Goal: Information Seeking & Learning: Learn about a topic

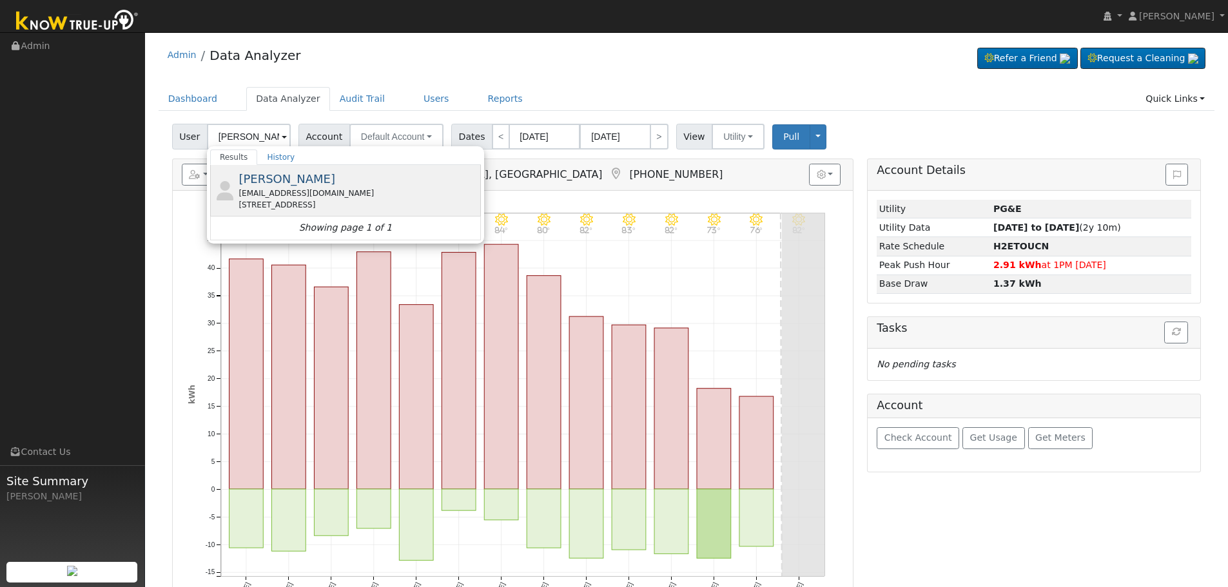
click at [326, 203] on div "[STREET_ADDRESS]" at bounding box center [358, 205] width 239 height 12
type input "[PERSON_NAME]"
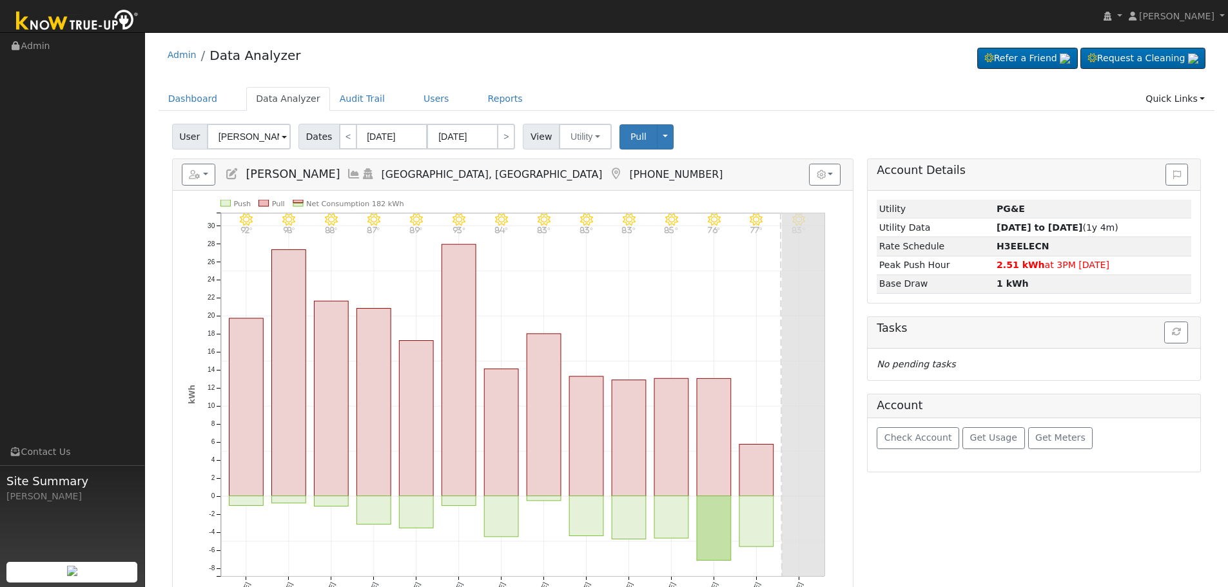
click at [347, 168] on icon at bounding box center [354, 174] width 14 height 12
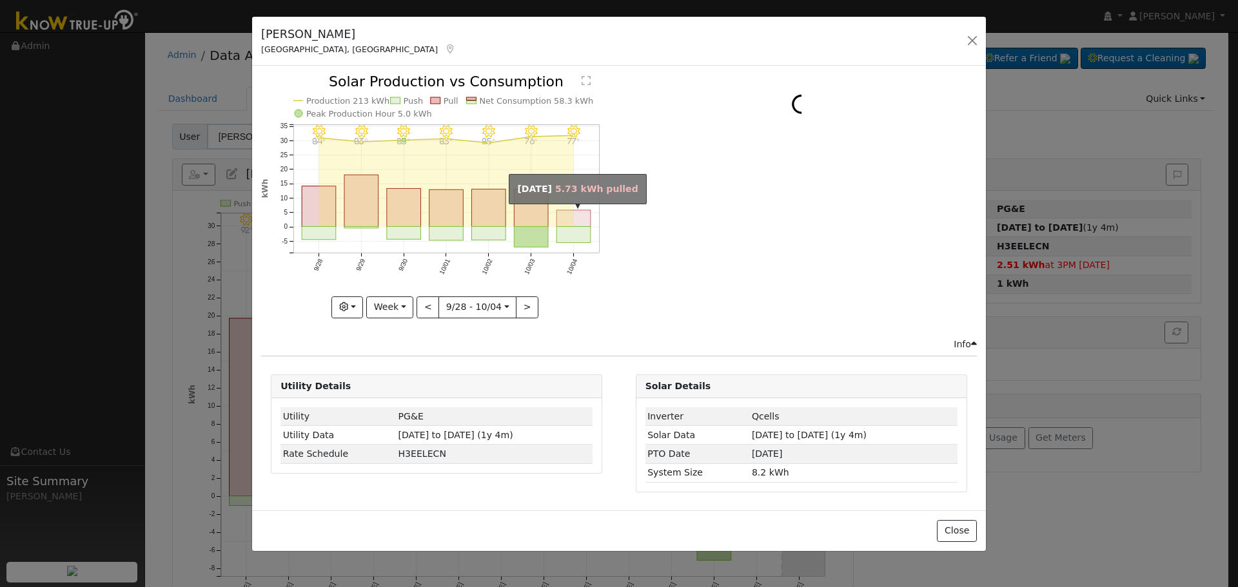
click at [580, 217] on rect "onclick=""" at bounding box center [574, 219] width 34 height 17
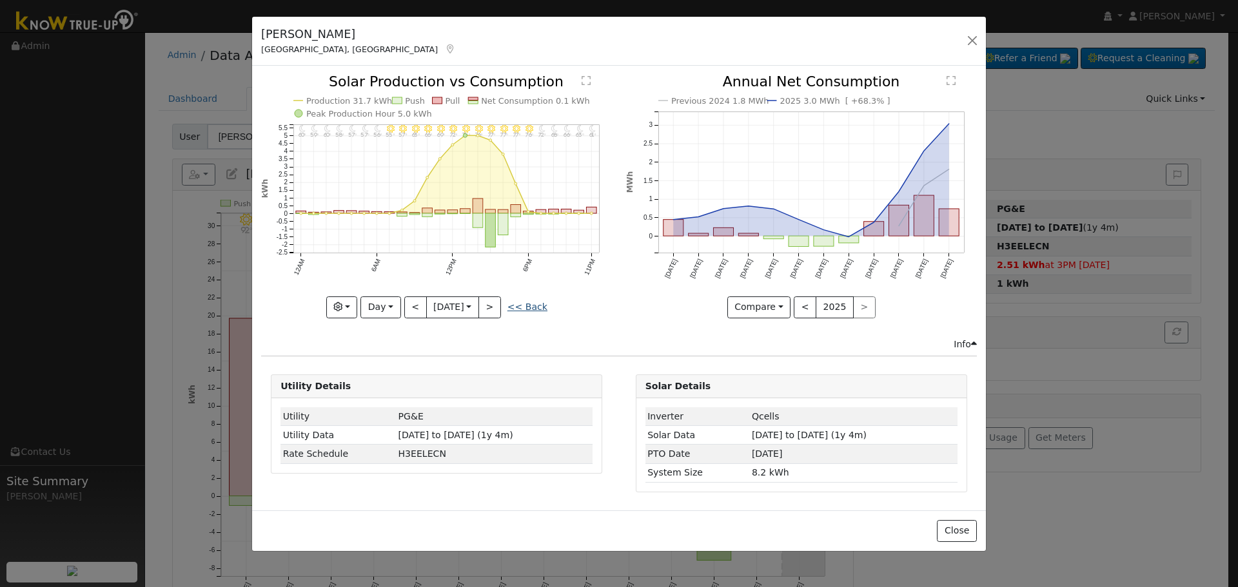
click at [533, 306] on link "<< Back" at bounding box center [528, 307] width 40 height 10
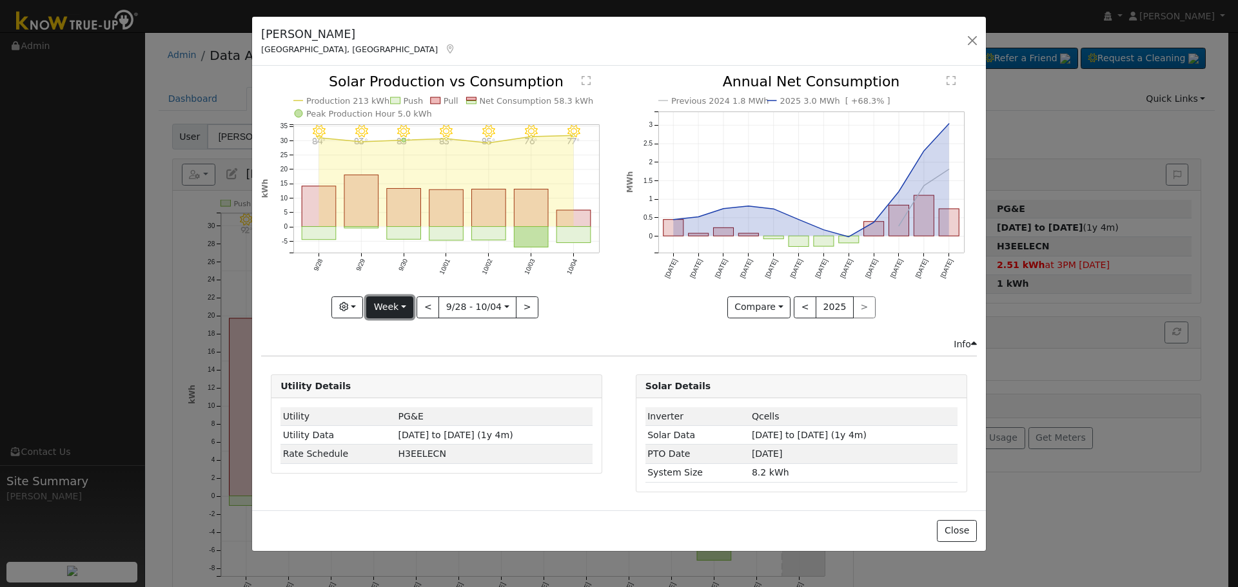
click at [404, 299] on button "Week" at bounding box center [389, 308] width 47 height 22
click at [415, 370] on link "Month" at bounding box center [412, 370] width 90 height 18
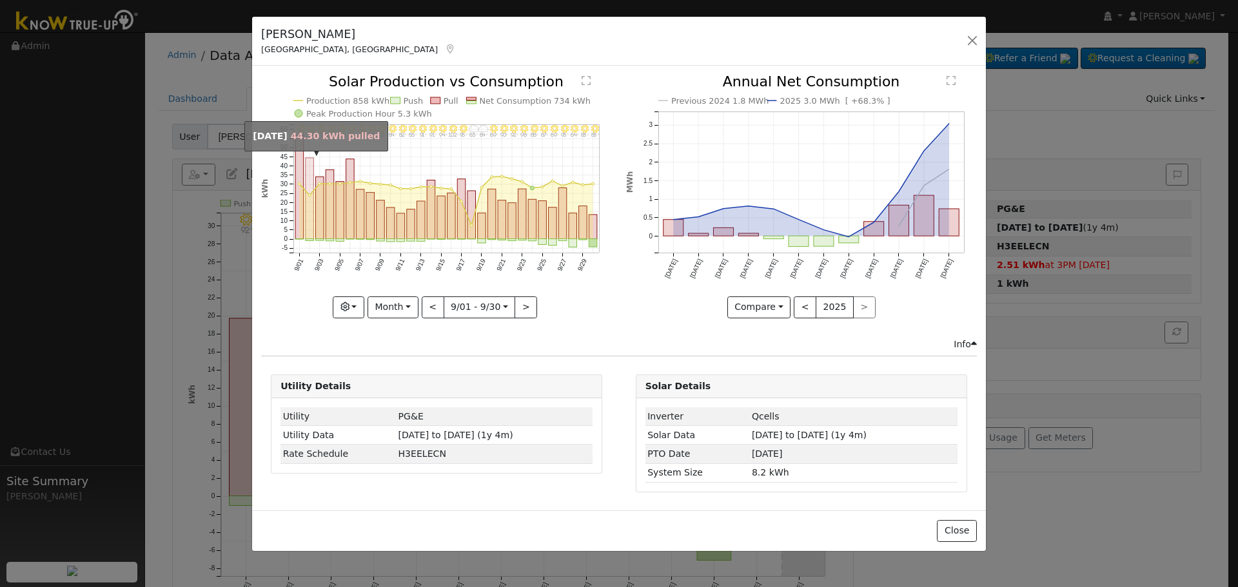
click at [310, 217] on rect "onclick=""" at bounding box center [310, 198] width 8 height 81
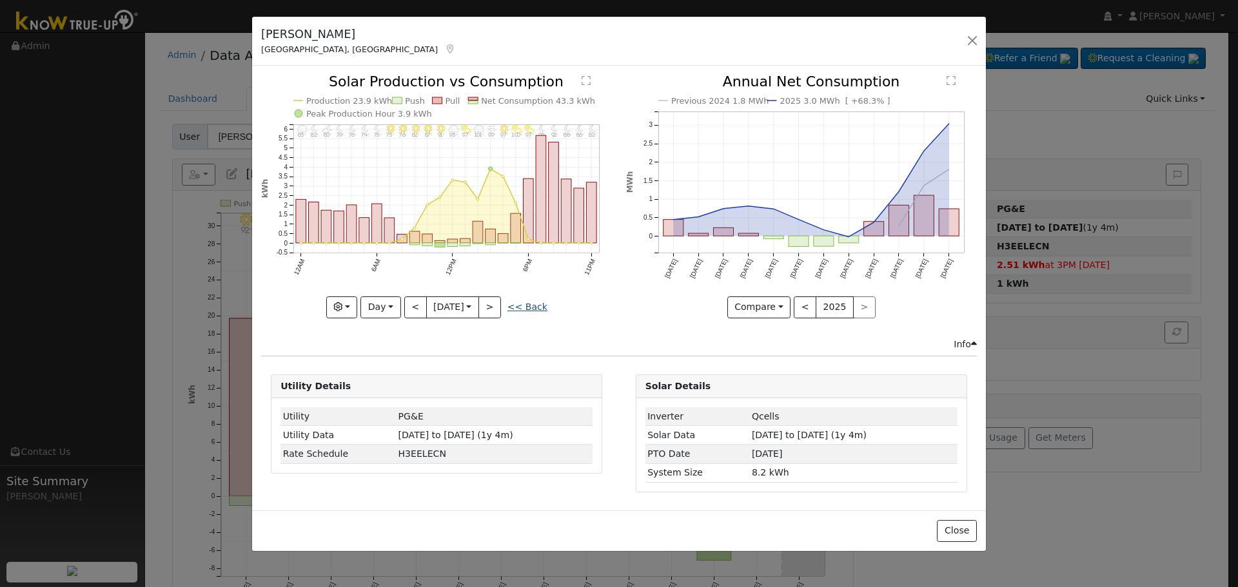
click at [535, 309] on link "<< Back" at bounding box center [528, 307] width 40 height 10
type input "[DATE]"
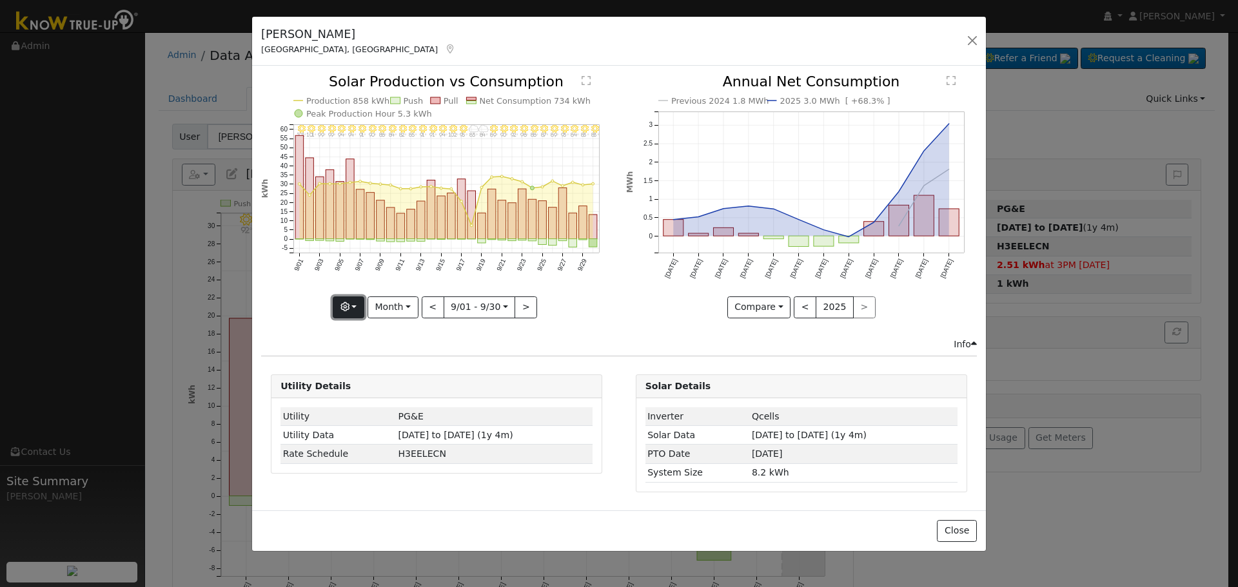
click at [359, 308] on button "button" at bounding box center [349, 308] width 32 height 22
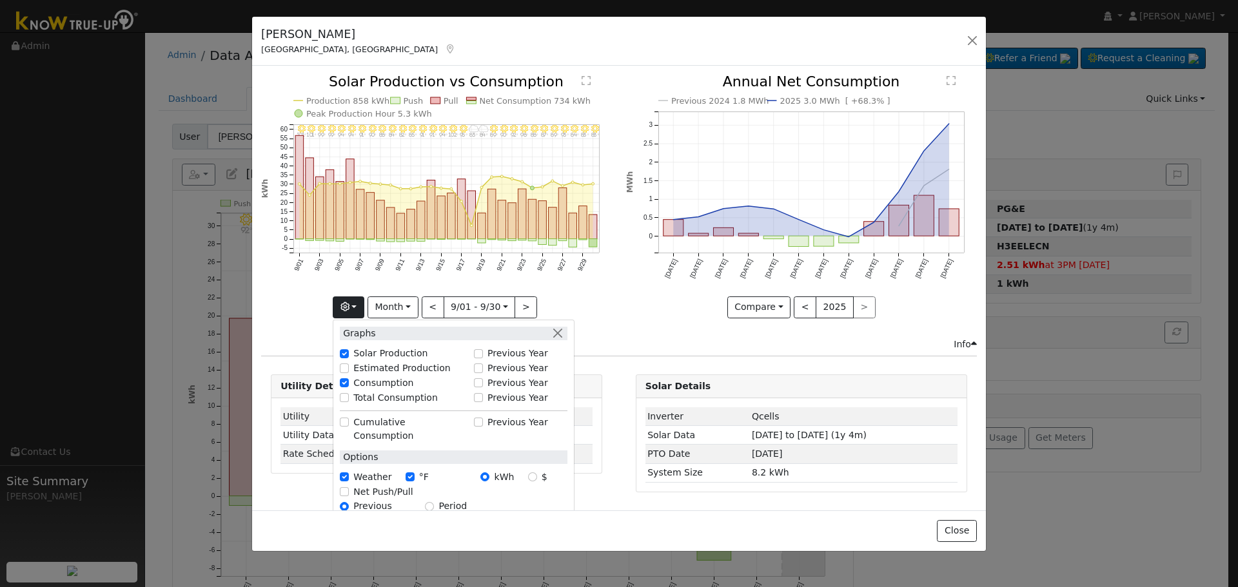
click at [370, 398] on label "Total Consumption" at bounding box center [395, 398] width 84 height 14
click at [349, 398] on input "Total Consumption" at bounding box center [344, 397] width 9 height 9
checkbox input "true"
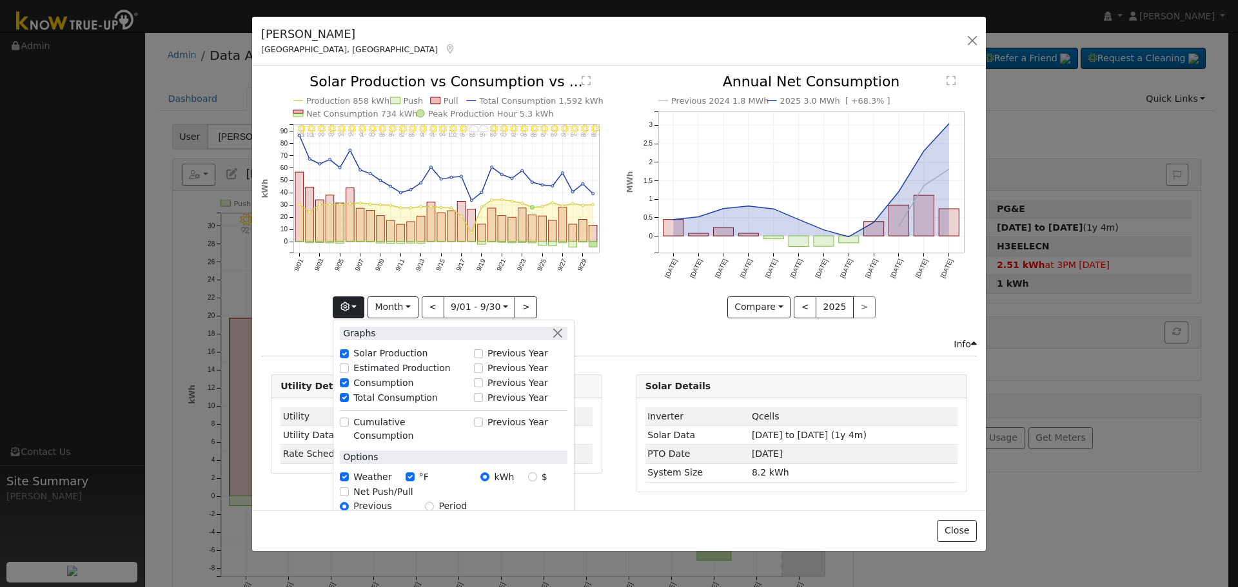
click at [582, 297] on icon "9/30 - Clear 83° 9/29 - Clear 83° 9/28 - MostlyClear 84° 9/27 - Clear 93° 9/26 …" at bounding box center [436, 196] width 351 height 242
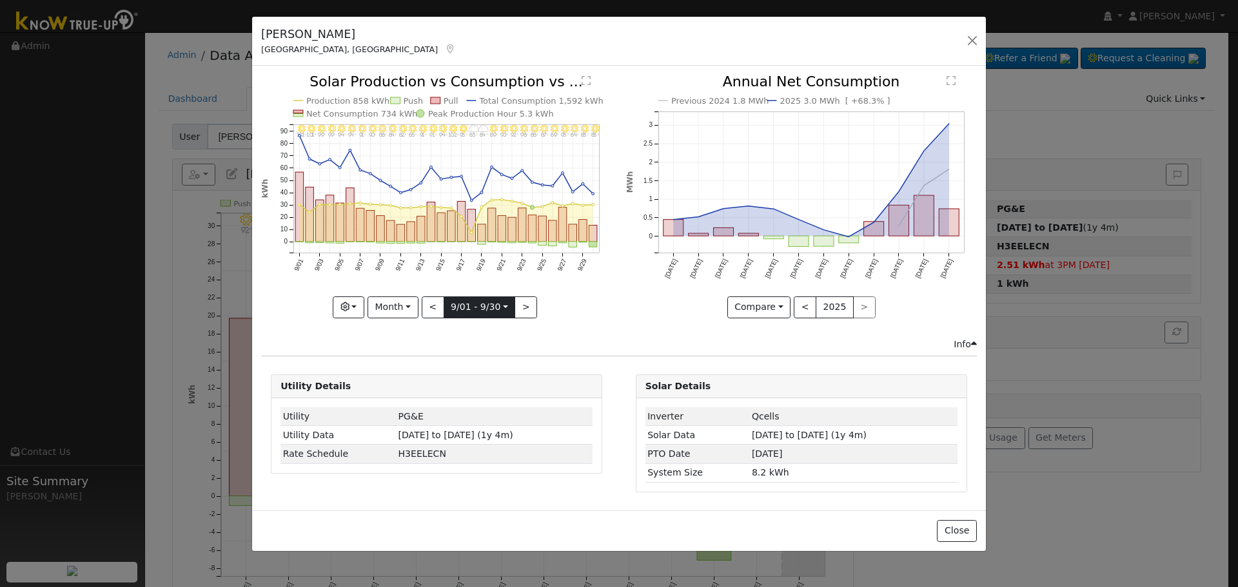
click at [459, 308] on input "[DATE]" at bounding box center [479, 307] width 71 height 21
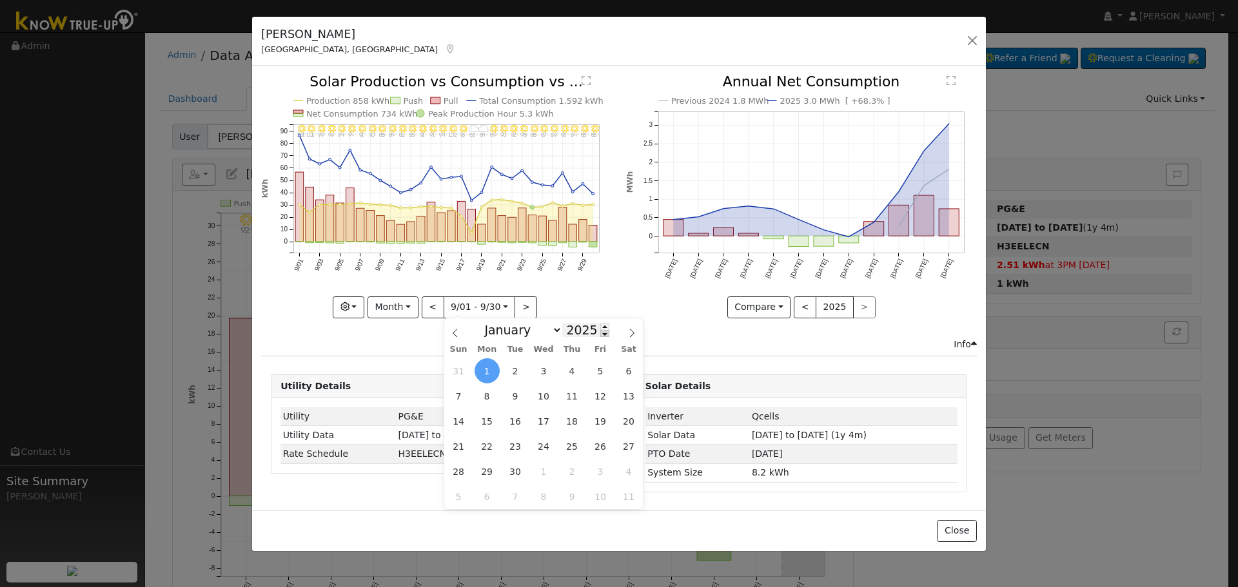
click at [600, 336] on span at bounding box center [604, 333] width 9 height 7
type input "2024"
click at [463, 368] on span "1" at bounding box center [458, 371] width 25 height 25
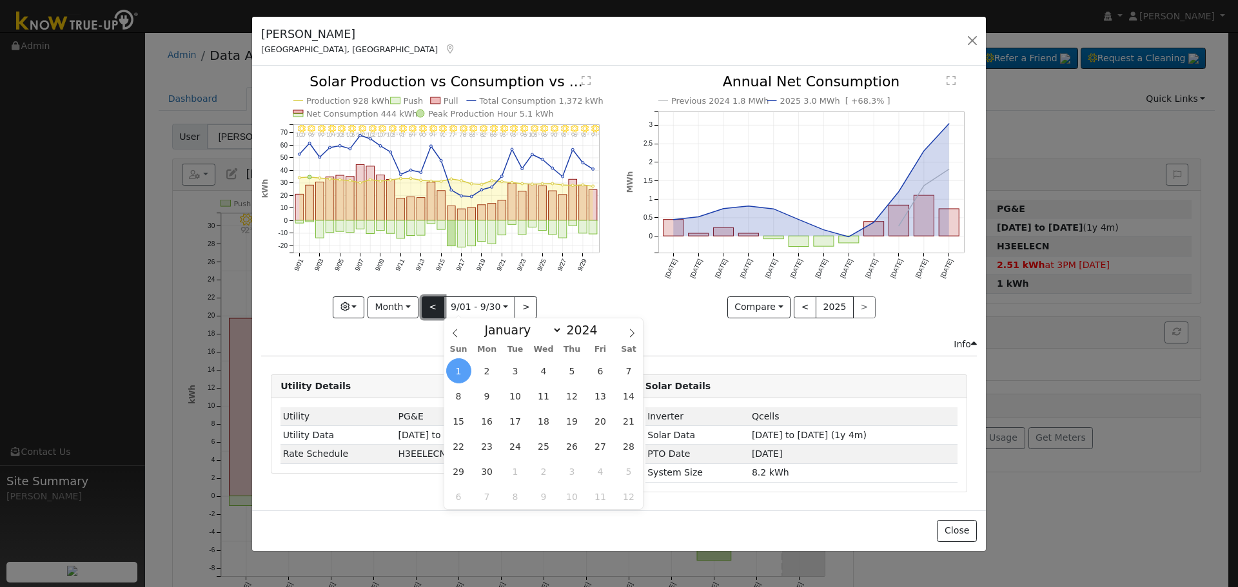
click at [431, 308] on button "<" at bounding box center [433, 308] width 23 height 22
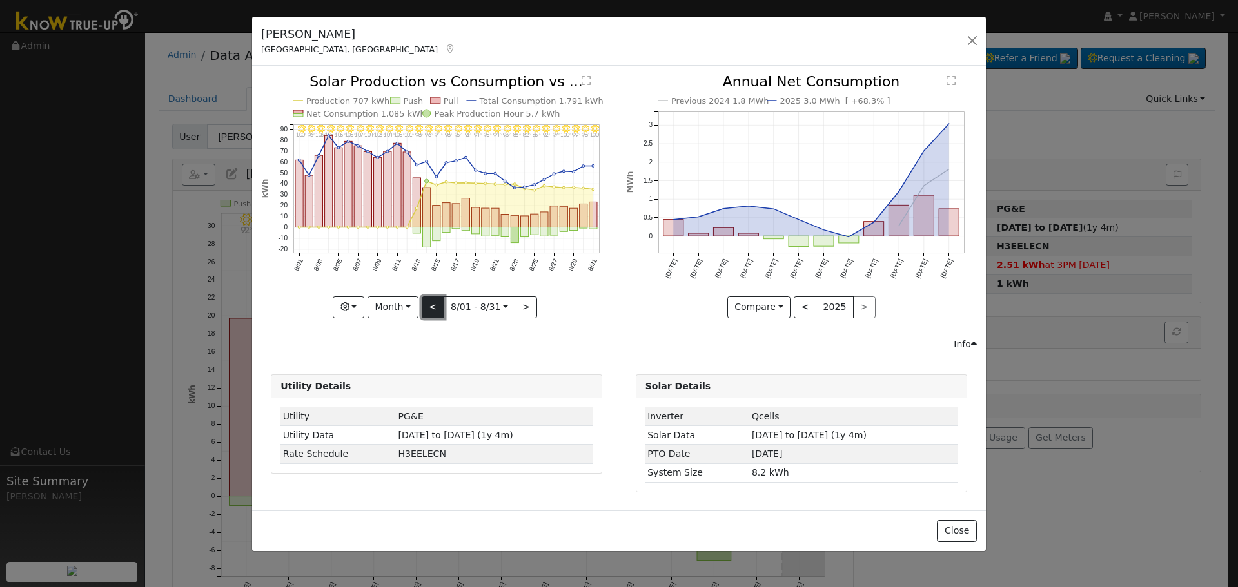
click at [434, 301] on button "<" at bounding box center [433, 308] width 23 height 22
type input "[DATE]"
select select "6"
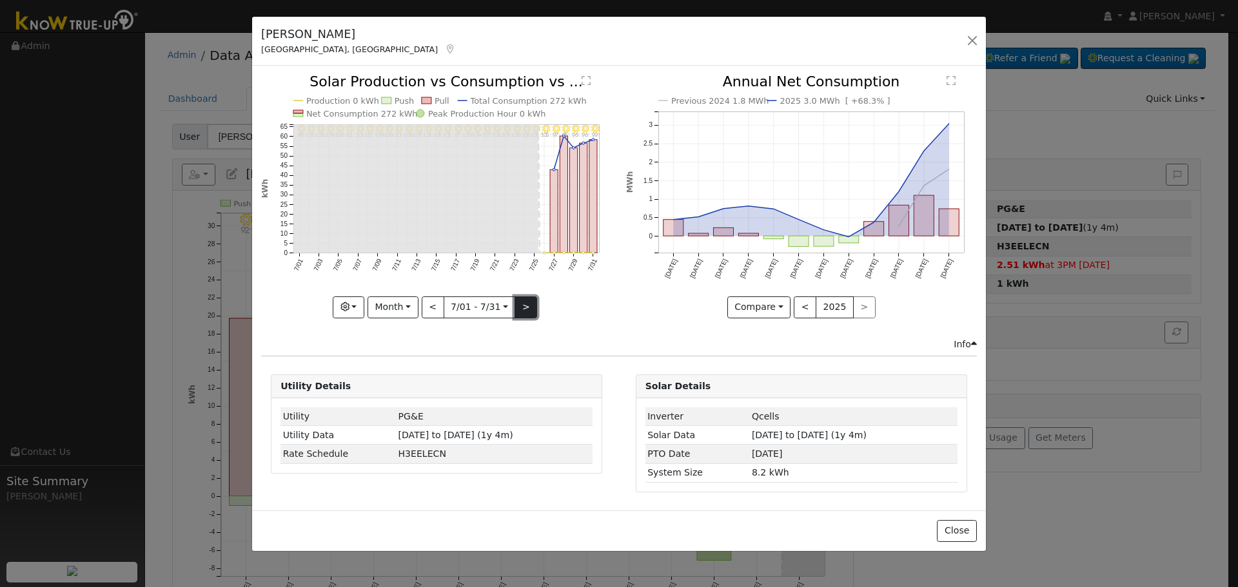
click at [522, 308] on button ">" at bounding box center [526, 308] width 23 height 22
type input "[DATE]"
select select "7"
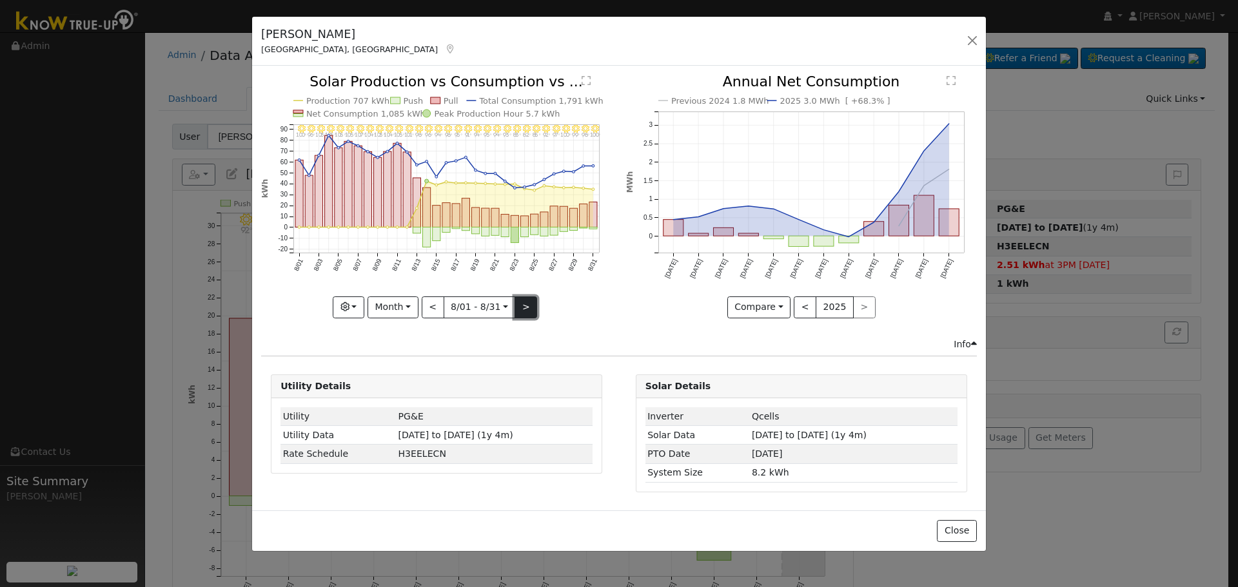
click at [522, 308] on button ">" at bounding box center [526, 308] width 23 height 22
type input "[DATE]"
select select "8"
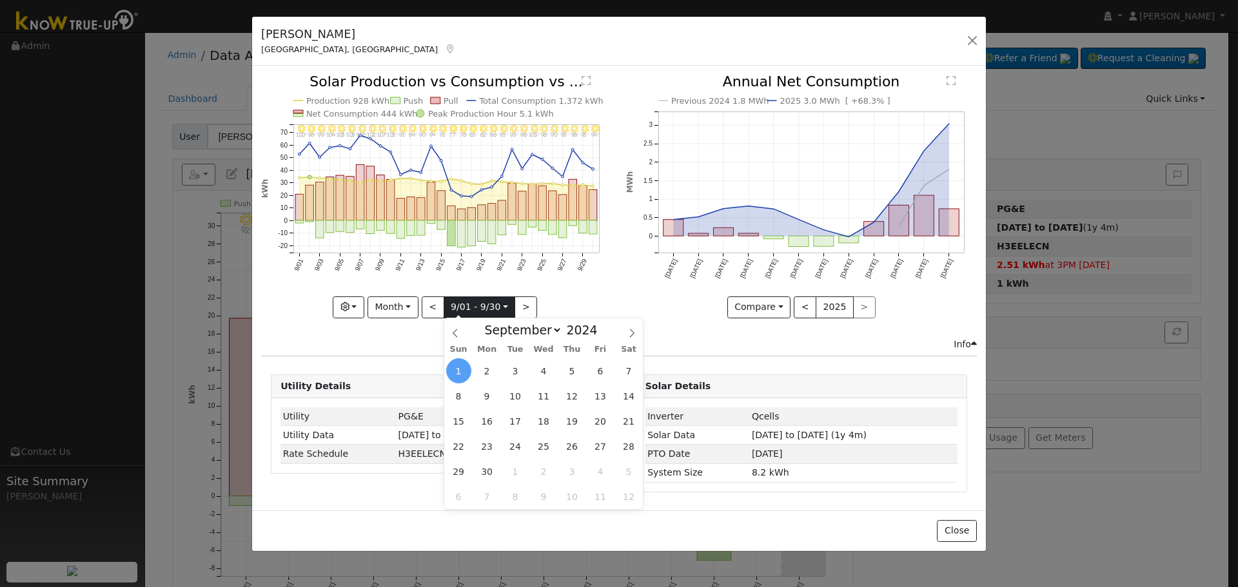
click at [464, 304] on input "[DATE]" at bounding box center [479, 307] width 71 height 21
click at [600, 328] on span at bounding box center [604, 326] width 9 height 7
type input "2025"
click at [482, 368] on span "1" at bounding box center [487, 371] width 25 height 25
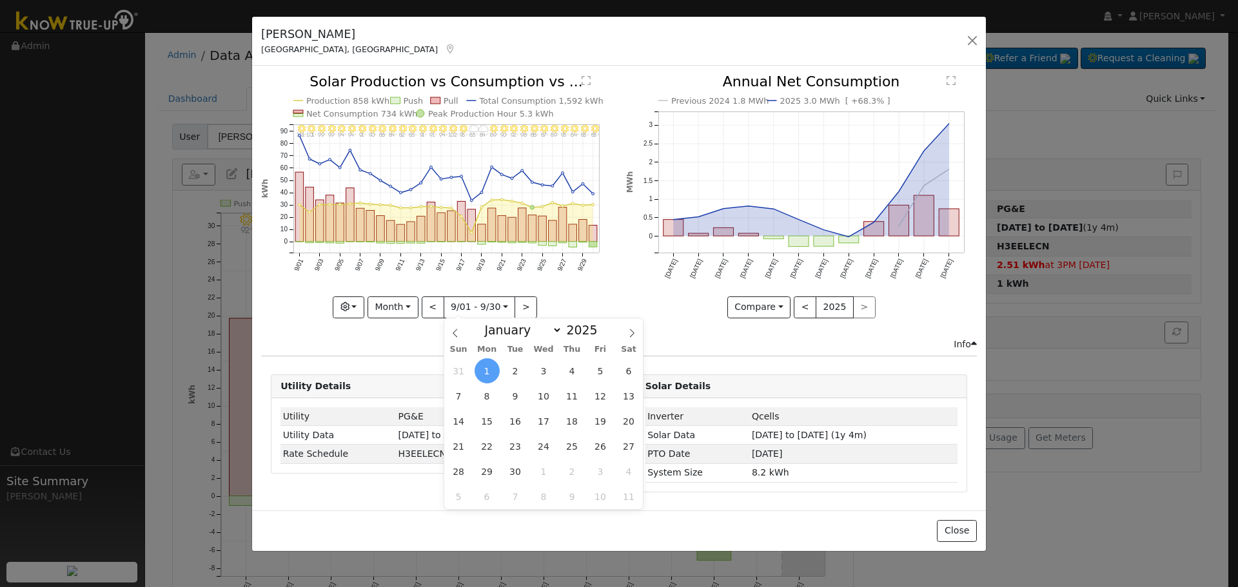
click at [371, 70] on div "Issue History Date By Flag Comment Type No Issue History 9/30 - Clear 83° 9/29 …" at bounding box center [619, 288] width 734 height 445
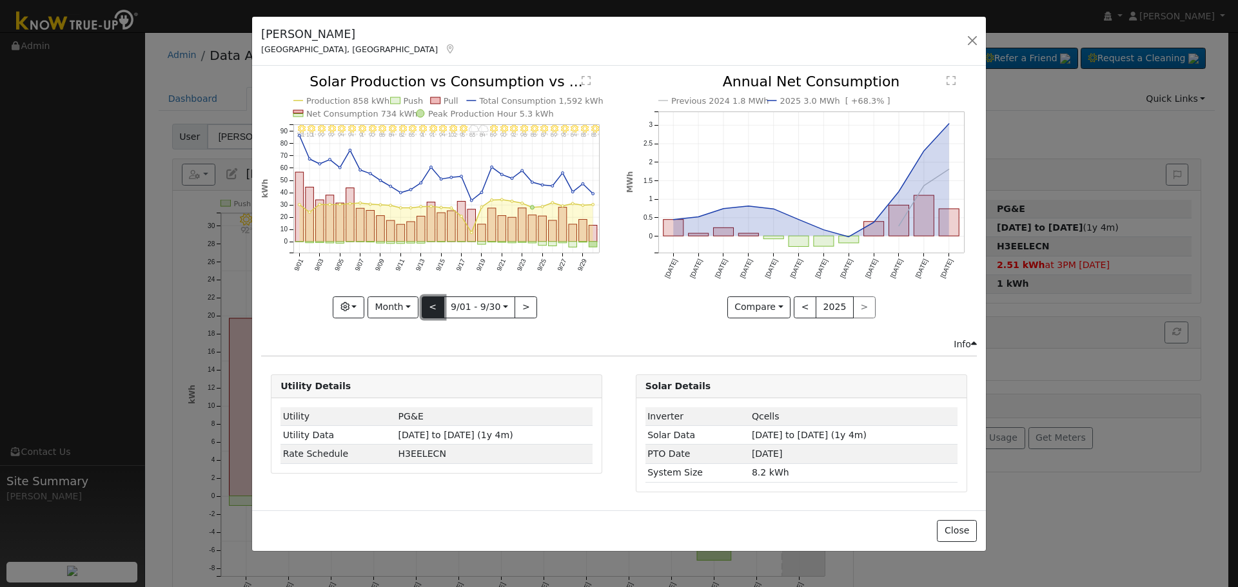
click at [439, 301] on button "<" at bounding box center [433, 308] width 23 height 22
type input "[DATE]"
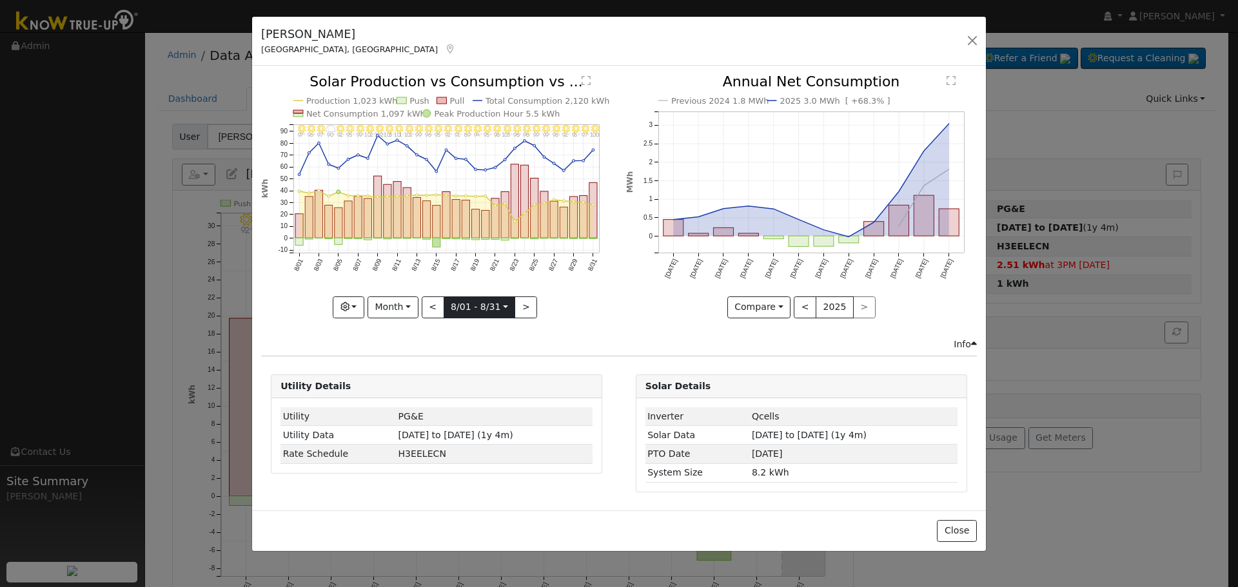
click at [485, 300] on input "[DATE]" at bounding box center [479, 307] width 71 height 21
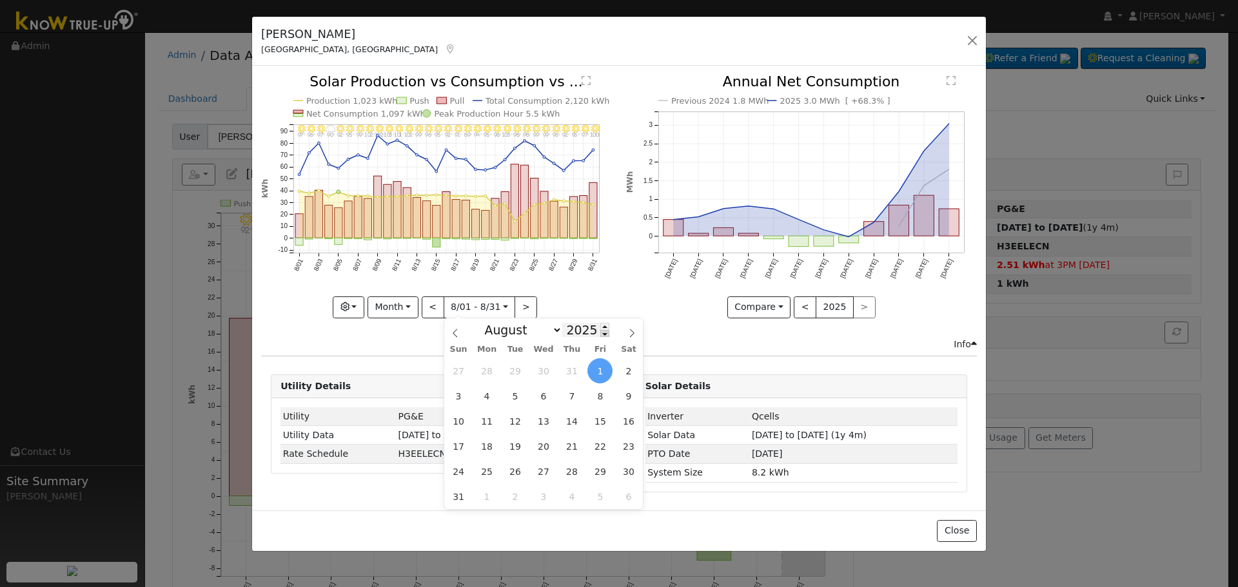
click at [600, 337] on span at bounding box center [604, 333] width 9 height 7
type input "2024"
click at [568, 369] on span "1" at bounding box center [571, 371] width 25 height 25
type input "[DATE]"
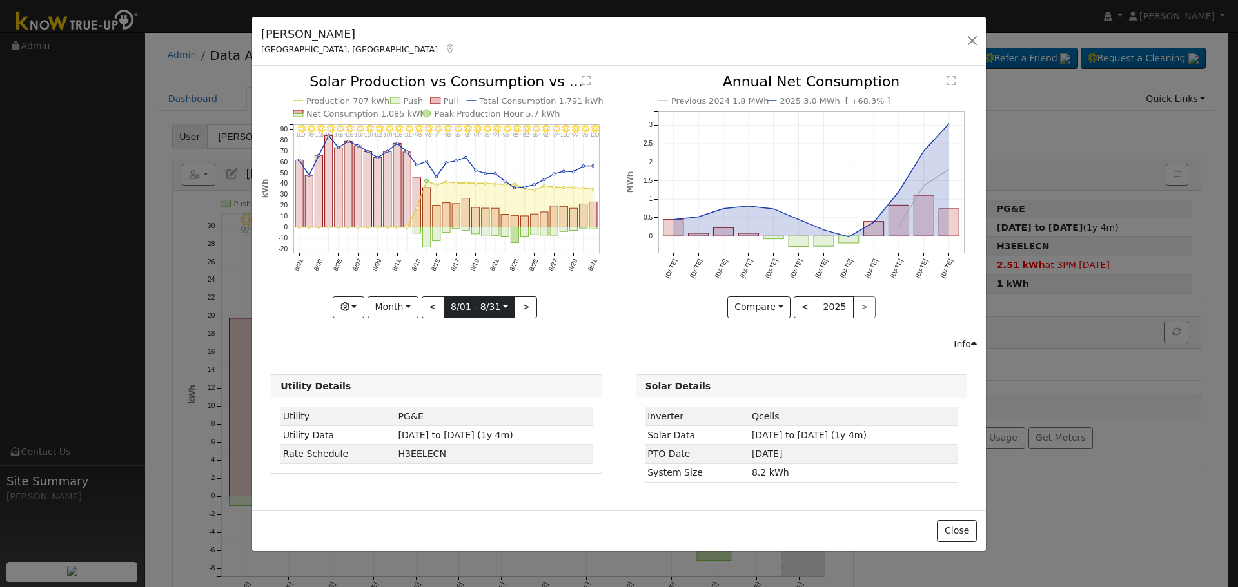
click at [498, 310] on input "[DATE]" at bounding box center [479, 307] width 71 height 21
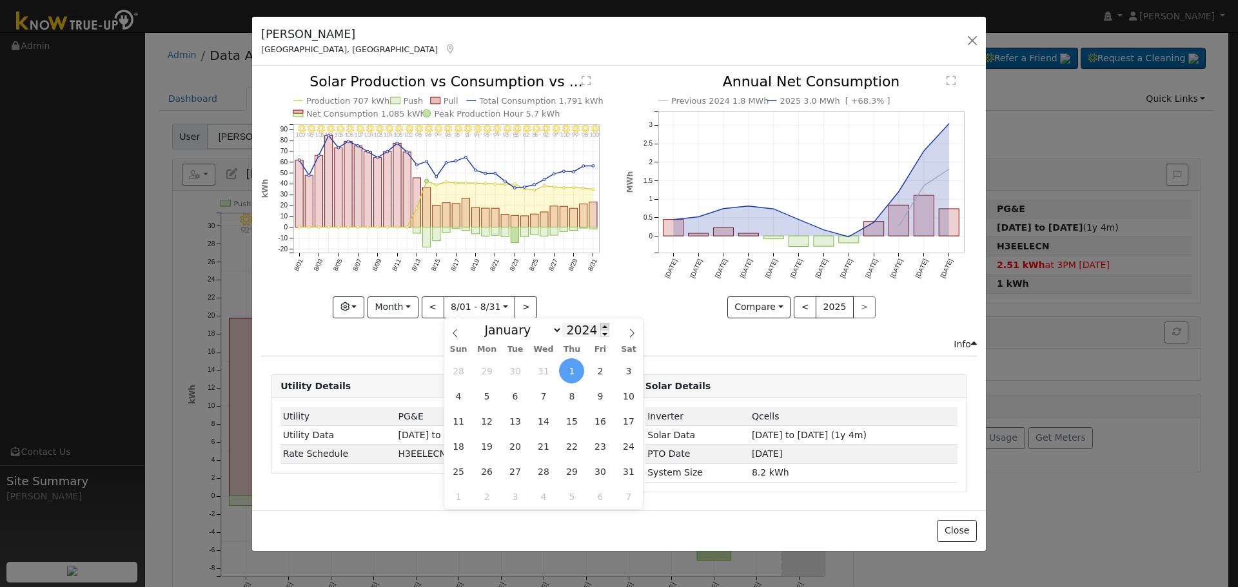
click at [600, 328] on span at bounding box center [604, 326] width 9 height 7
type input "2025"
click at [595, 370] on span "1" at bounding box center [599, 371] width 25 height 25
type input "[DATE]"
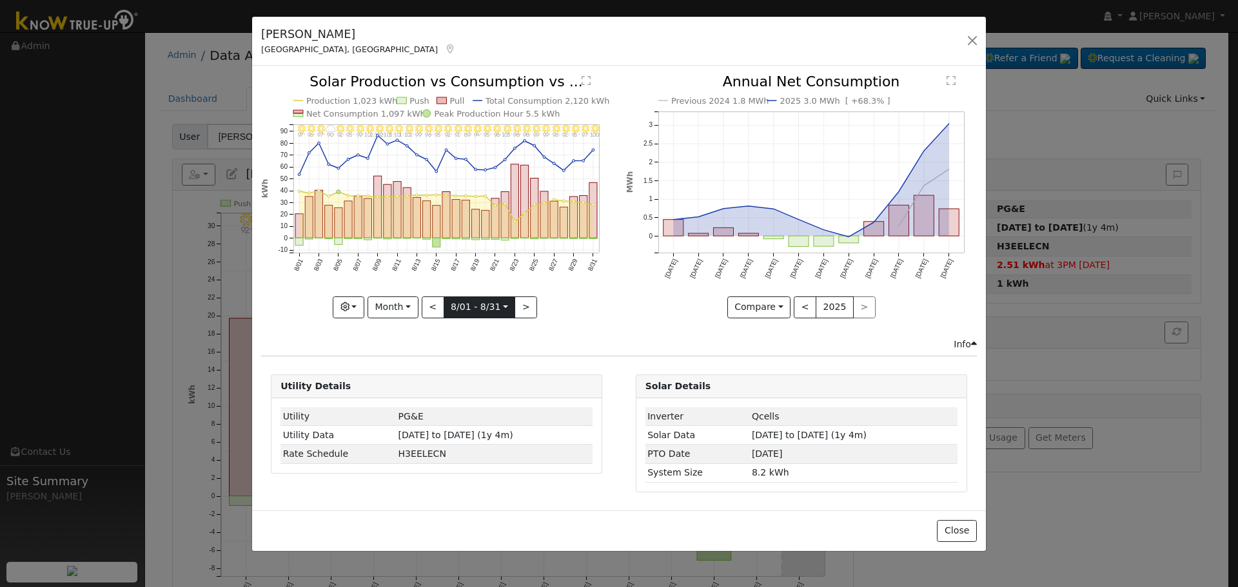
click at [468, 303] on input "[DATE]" at bounding box center [479, 307] width 71 height 21
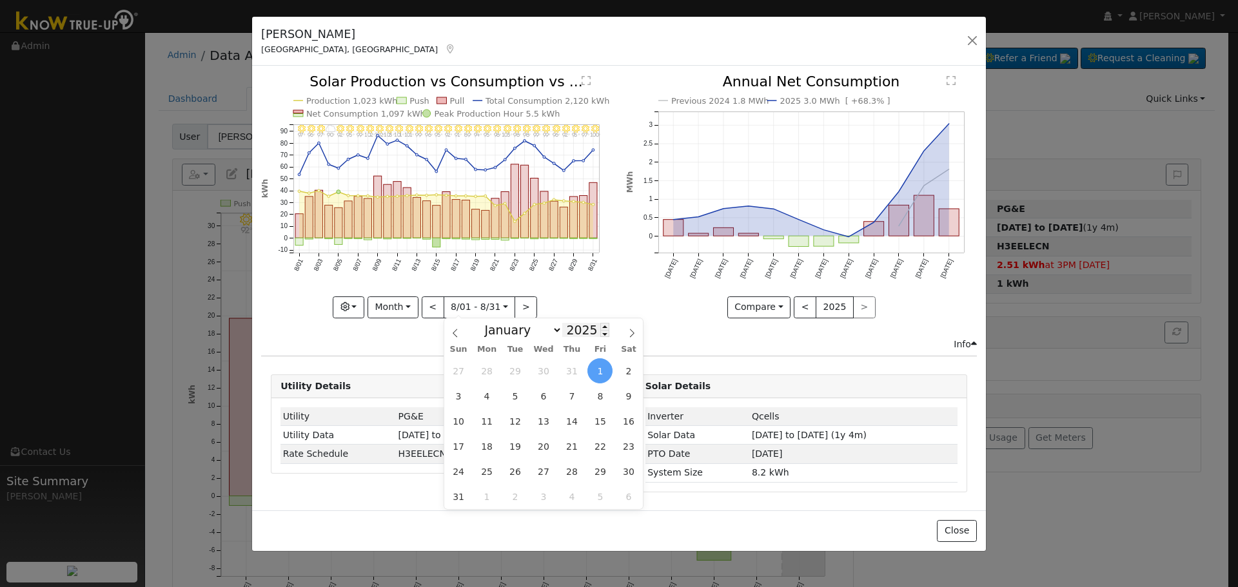
click at [588, 333] on input "2025" at bounding box center [585, 330] width 46 height 14
click at [600, 334] on span at bounding box center [604, 333] width 9 height 7
type input "2024"
click at [571, 366] on span "1" at bounding box center [571, 371] width 25 height 25
type input "[DATE]"
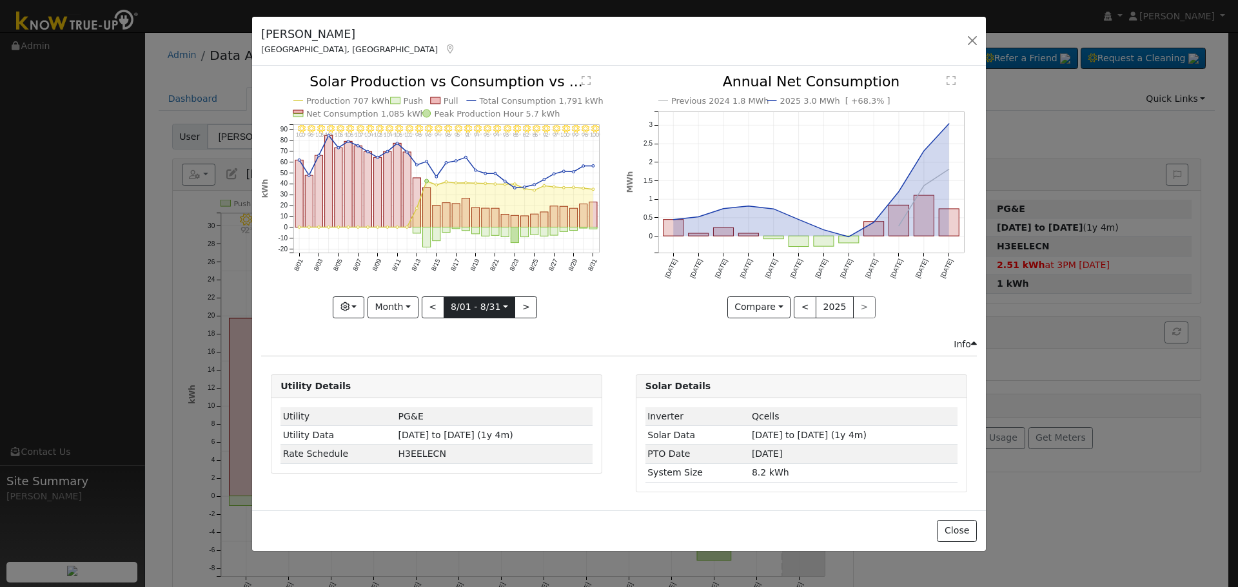
click at [500, 306] on input "[DATE]" at bounding box center [479, 307] width 71 height 21
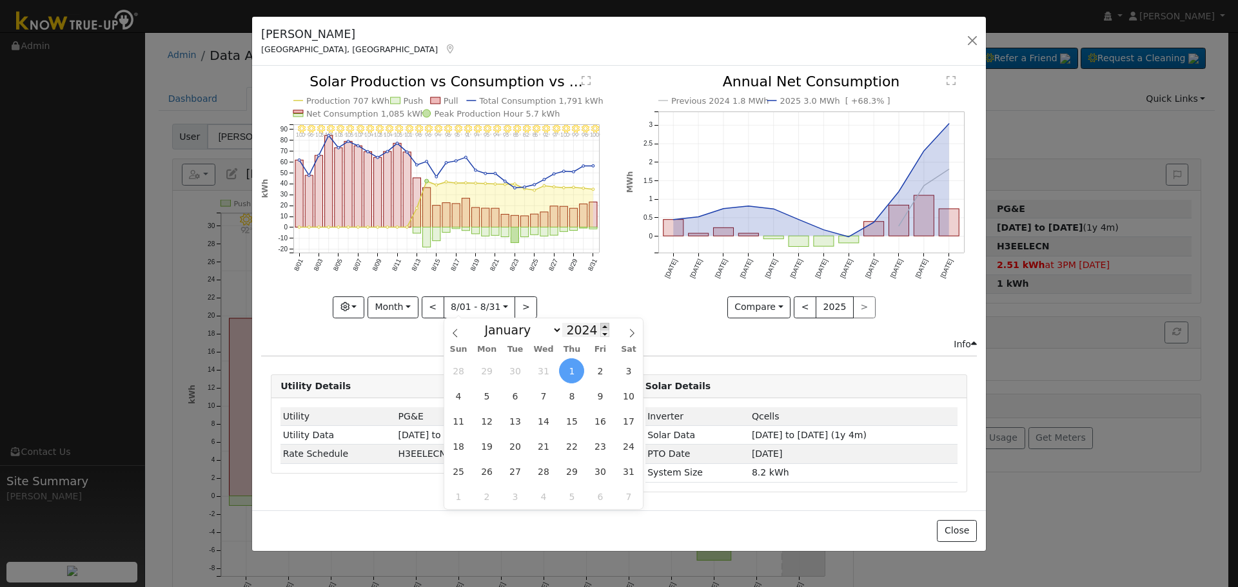
click at [600, 328] on span at bounding box center [604, 326] width 9 height 7
type input "2025"
click at [601, 372] on span "1" at bounding box center [599, 371] width 25 height 25
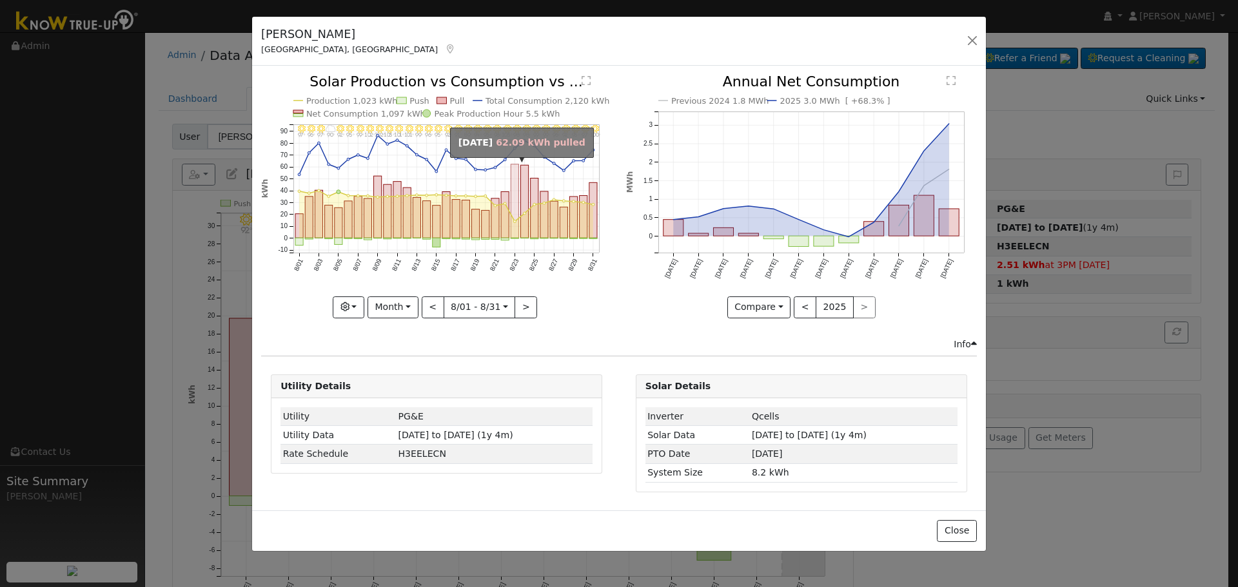
click at [517, 219] on rect "onclick=""" at bounding box center [515, 201] width 8 height 74
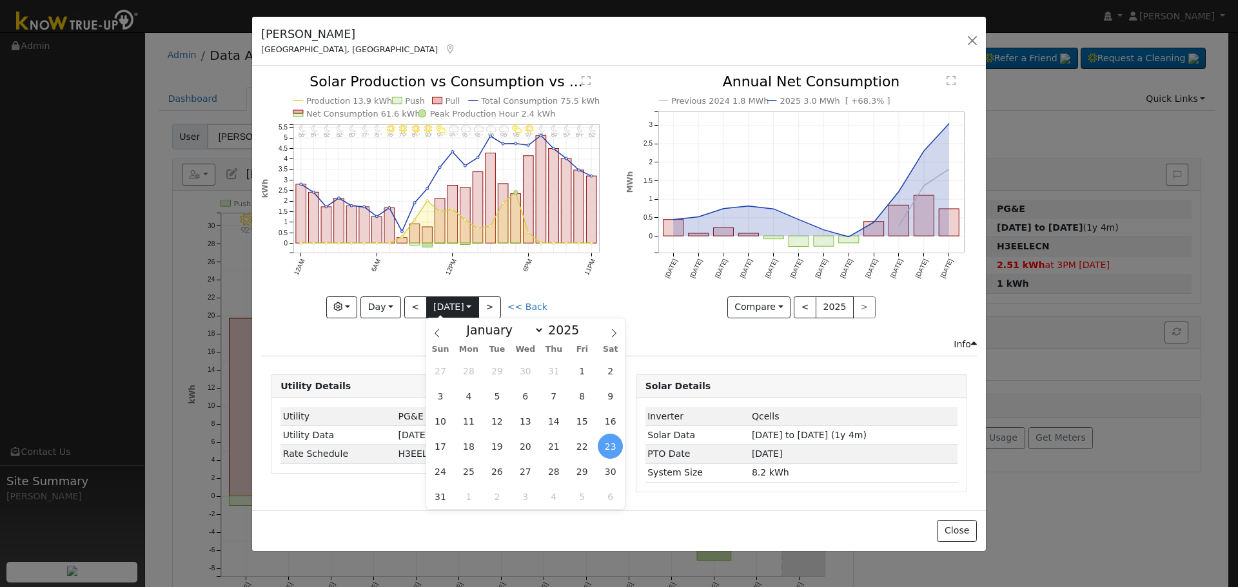
click at [427, 300] on input "[DATE]" at bounding box center [453, 307] width 52 height 21
click at [423, 301] on button "<" at bounding box center [415, 308] width 23 height 22
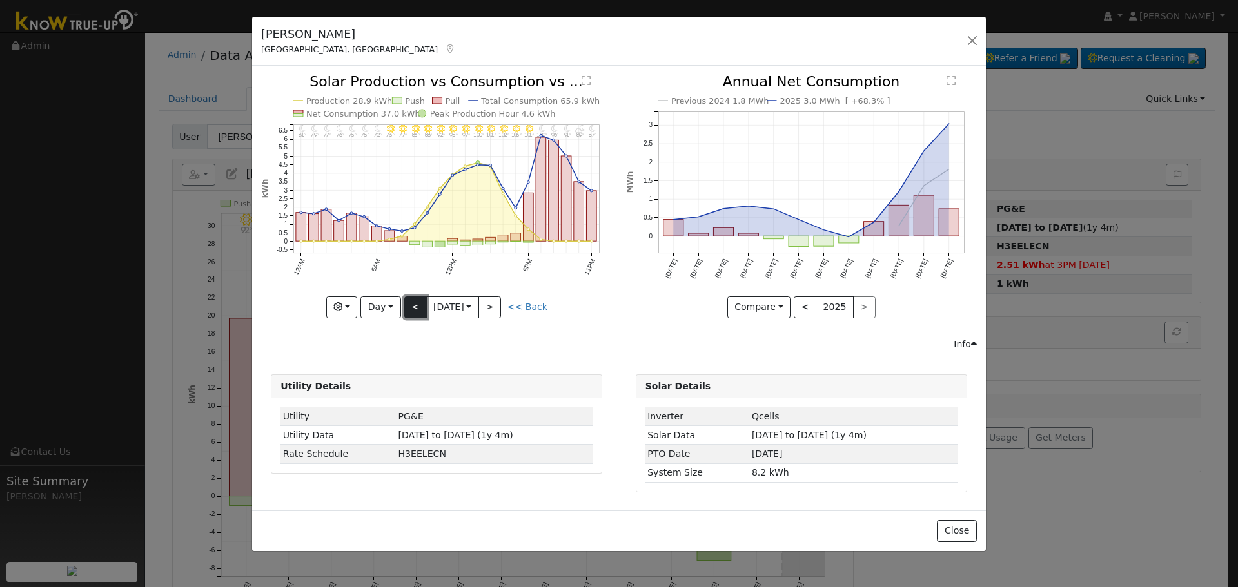
click at [423, 299] on button "<" at bounding box center [415, 308] width 23 height 22
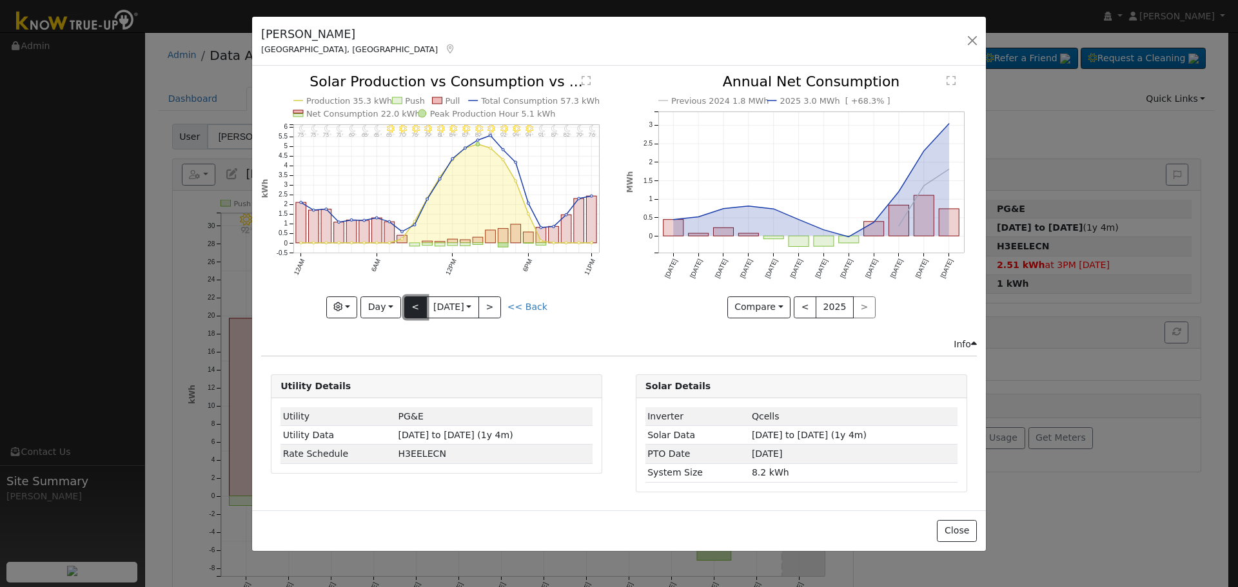
click at [423, 299] on button "<" at bounding box center [415, 308] width 23 height 22
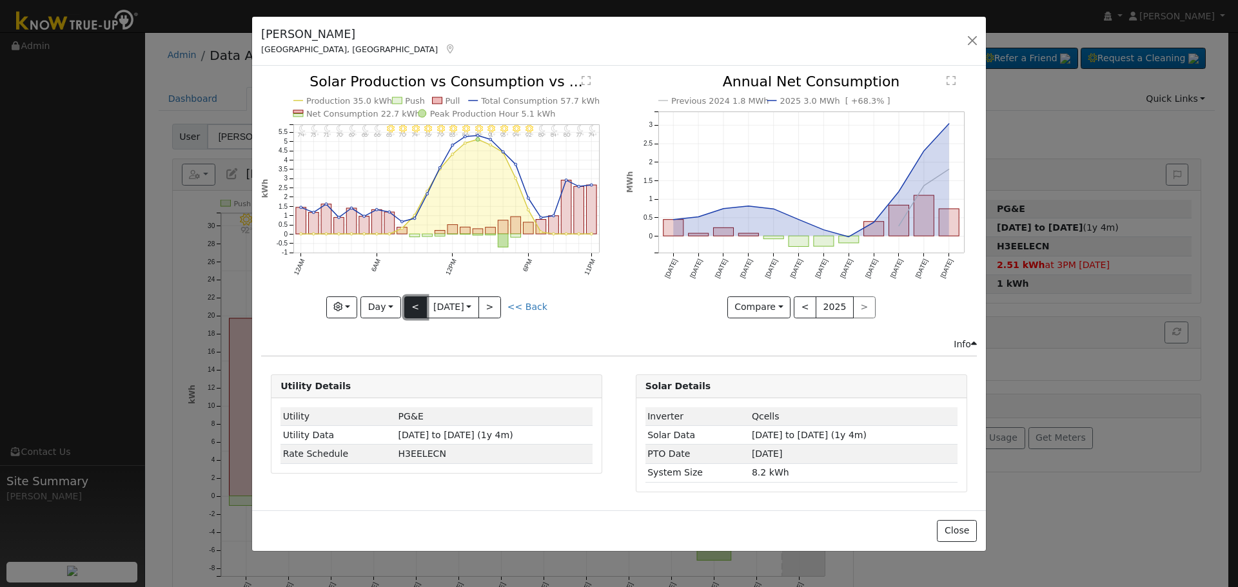
click at [423, 299] on button "<" at bounding box center [415, 308] width 23 height 22
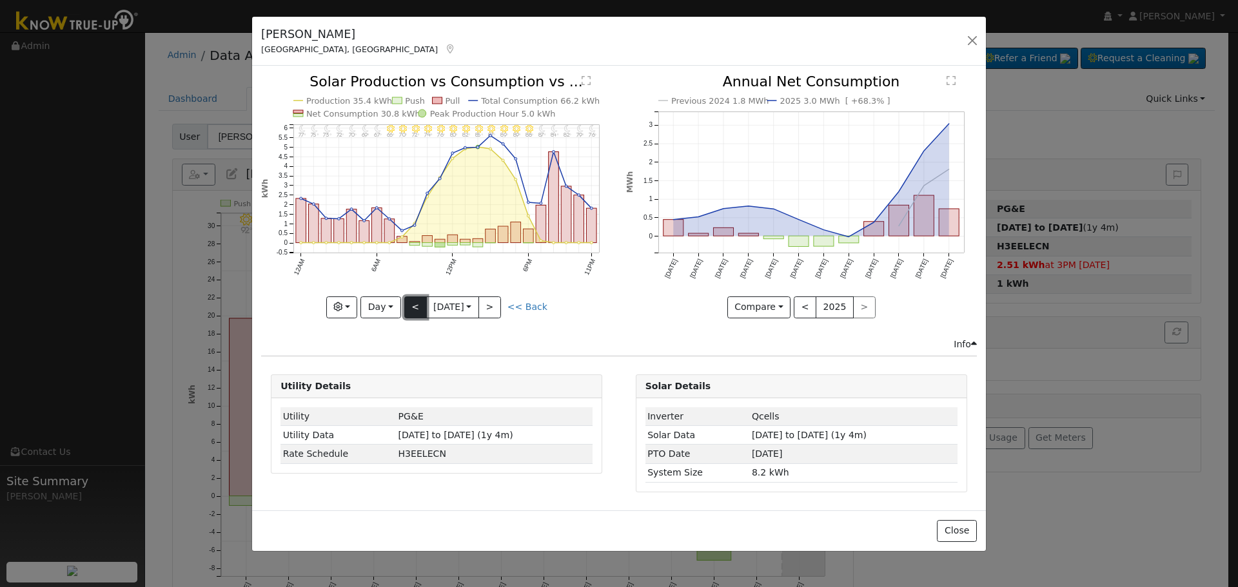
click at [419, 307] on button "<" at bounding box center [415, 308] width 23 height 22
click at [520, 304] on link "<< Back" at bounding box center [528, 307] width 40 height 10
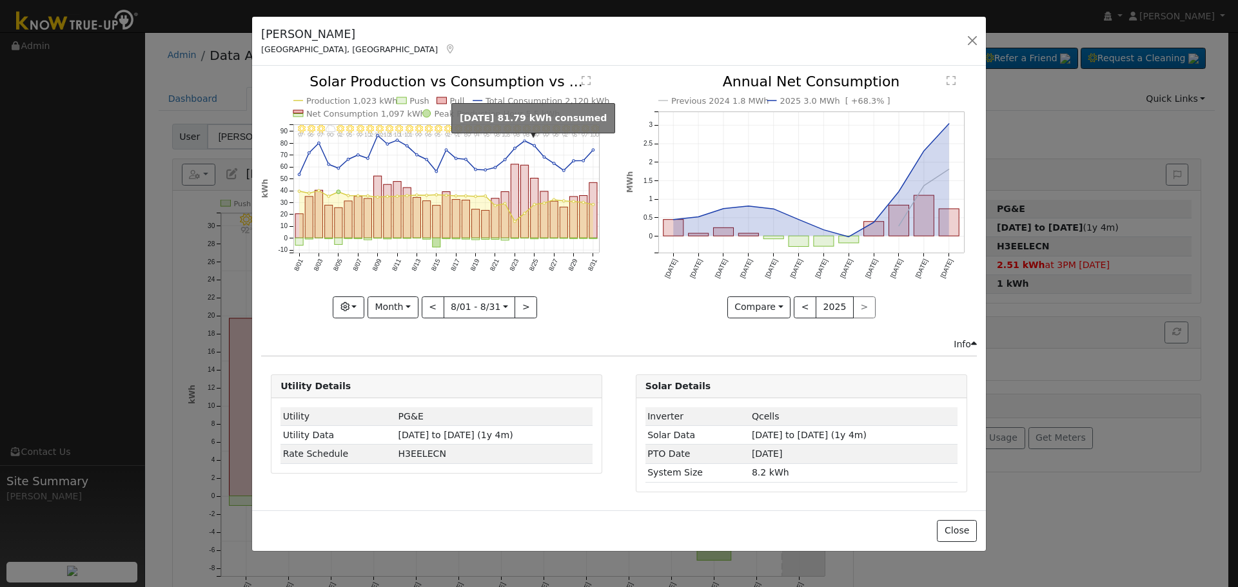
click at [526, 141] on circle "onclick=""" at bounding box center [525, 141] width 3 height 3
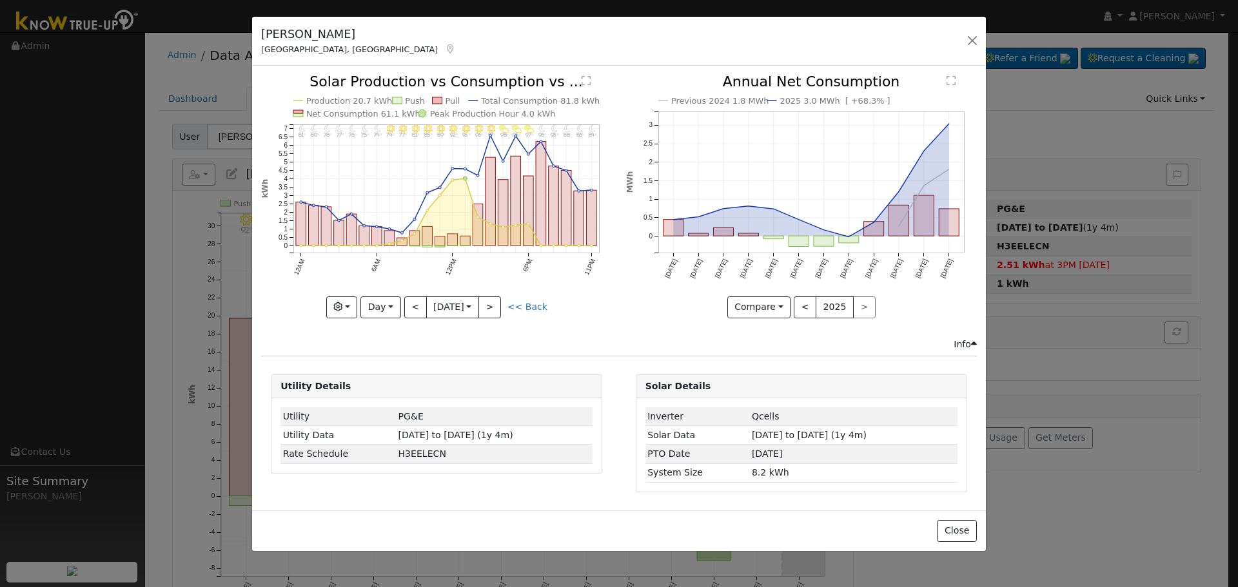
click at [535, 310] on link "<< Back" at bounding box center [528, 307] width 40 height 10
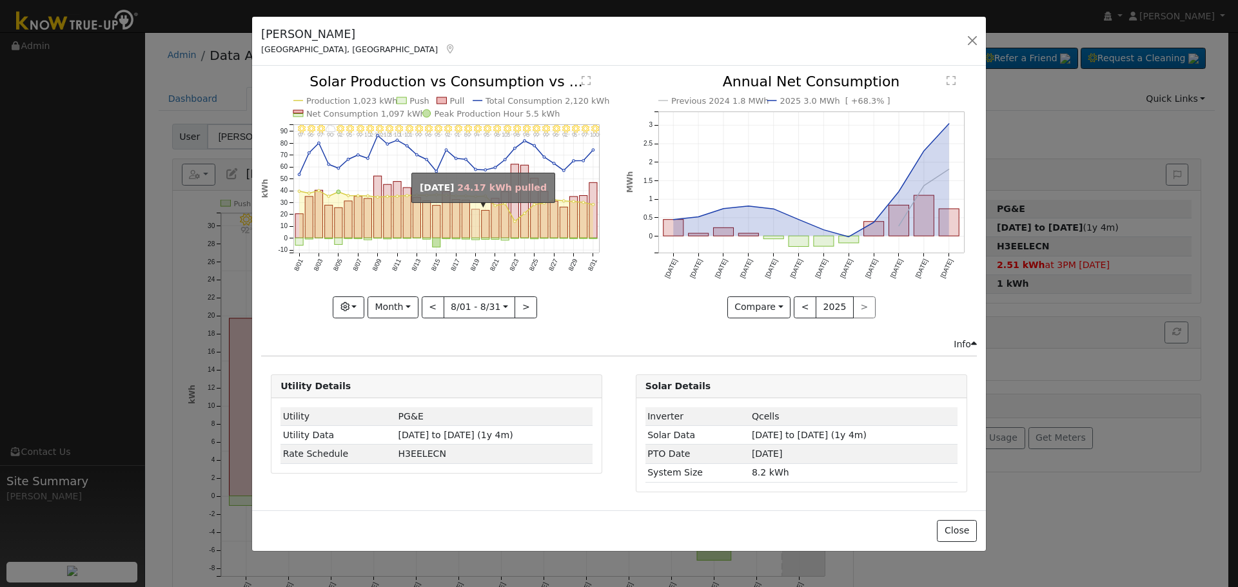
click at [472, 214] on rect "onclick=""" at bounding box center [476, 224] width 8 height 29
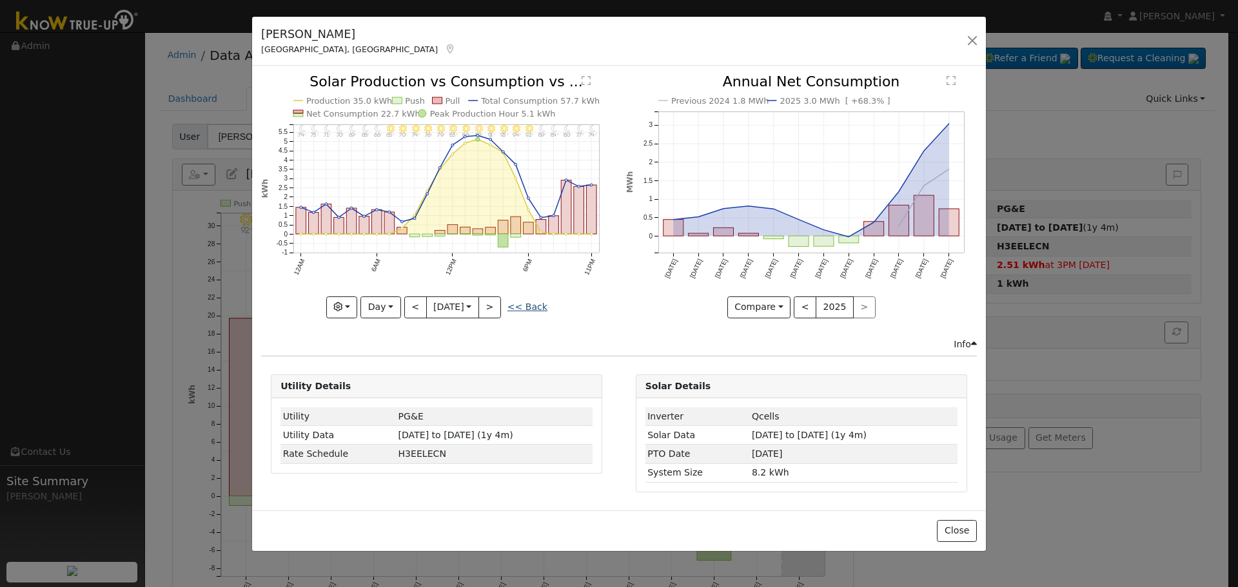
click at [524, 309] on link "<< Back" at bounding box center [528, 307] width 40 height 10
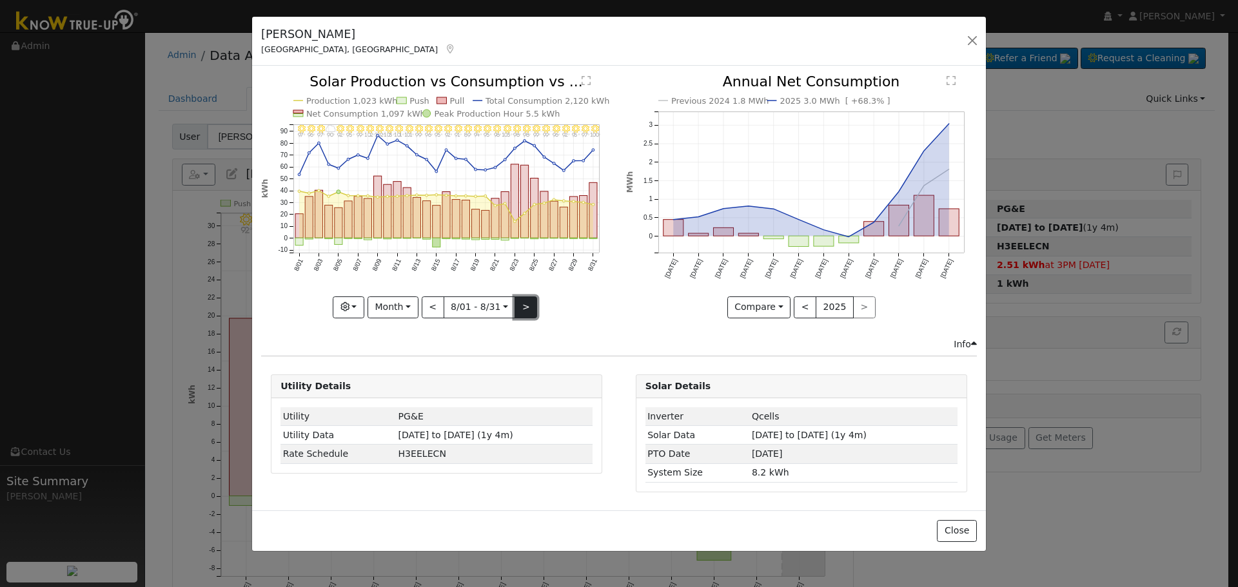
click at [524, 299] on button ">" at bounding box center [526, 308] width 23 height 22
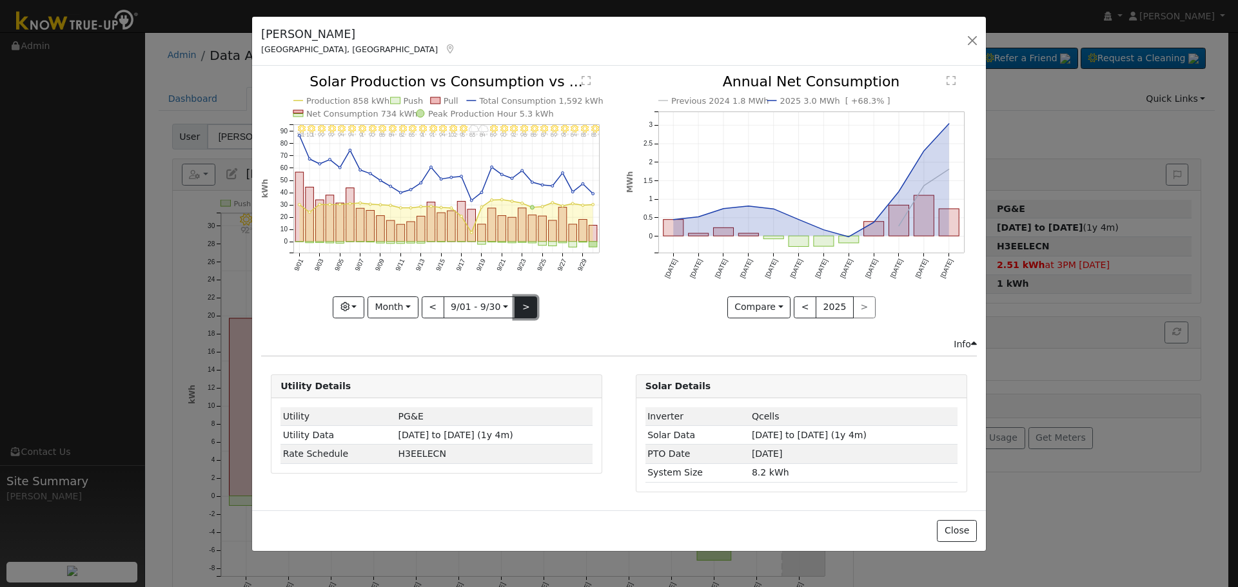
click at [527, 308] on button ">" at bounding box center [526, 308] width 23 height 22
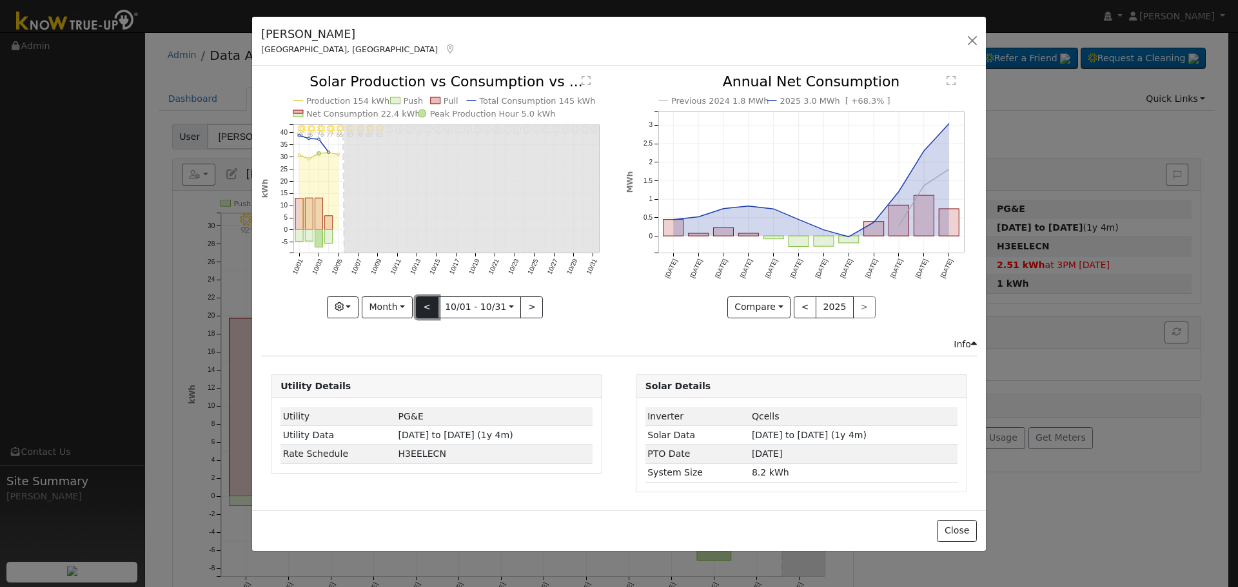
click at [433, 305] on button "<" at bounding box center [427, 308] width 23 height 22
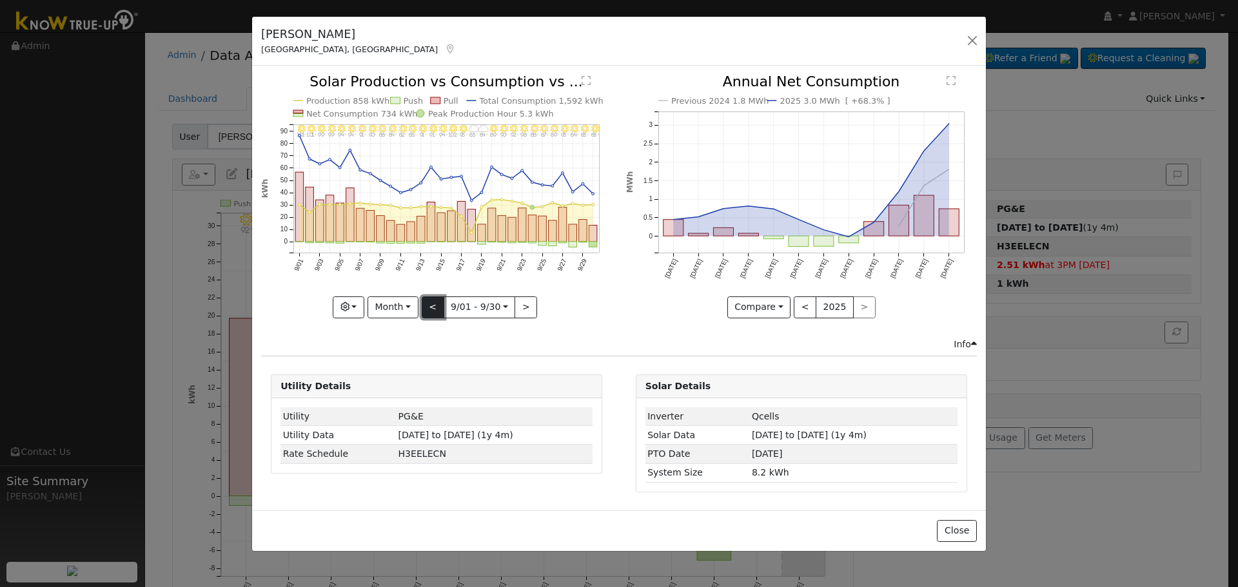
click at [439, 302] on button "<" at bounding box center [433, 308] width 23 height 22
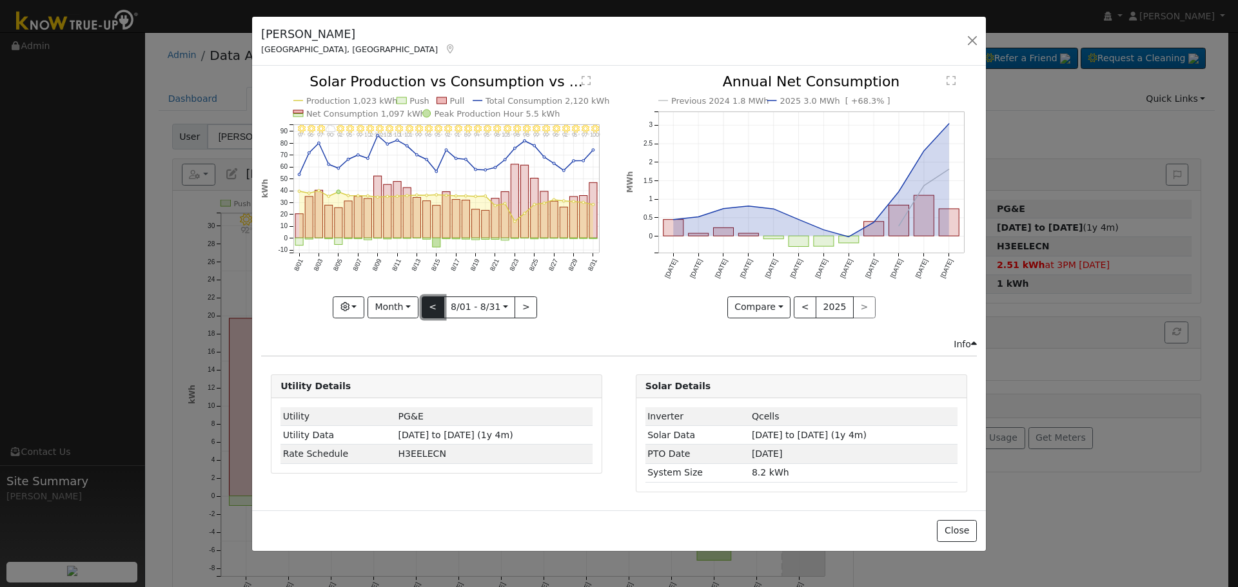
click at [433, 305] on button "<" at bounding box center [433, 308] width 23 height 22
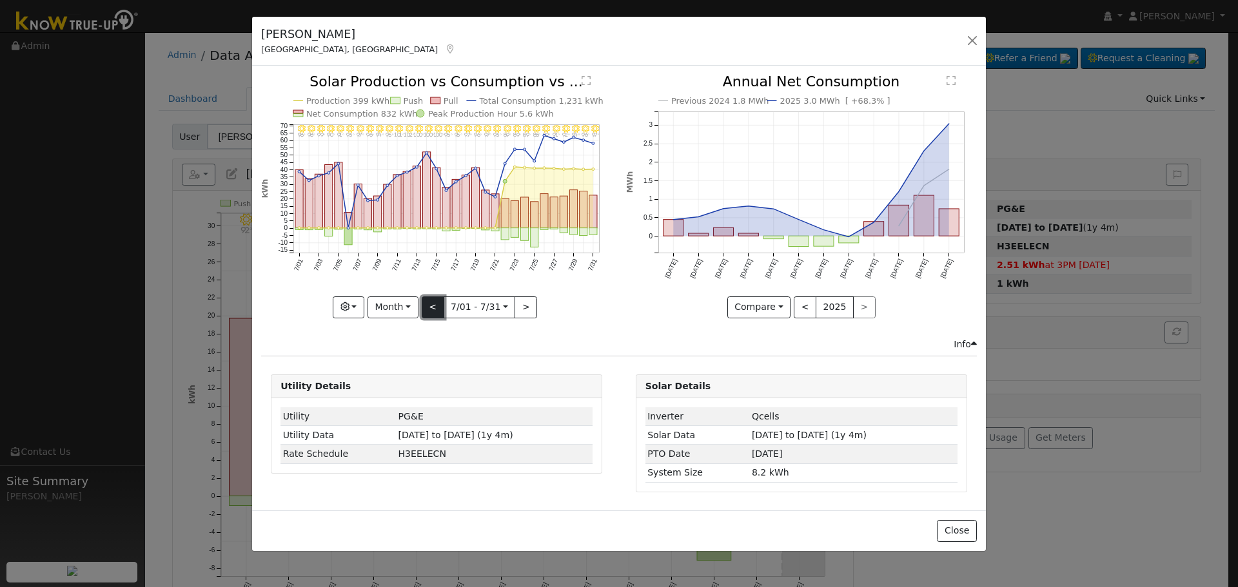
click at [431, 308] on button "<" at bounding box center [433, 308] width 23 height 22
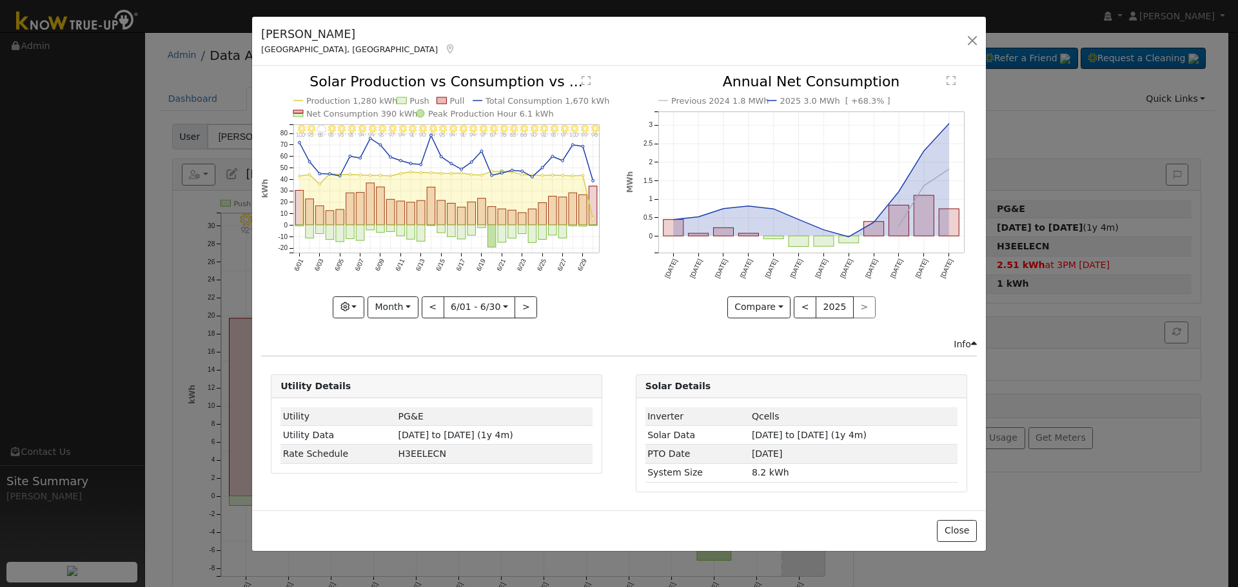
click at [535, 308] on icon "6/30 - Clear 98° 6/29 - Clear 99° 6/28 - Clear 100° 6/27 - Clear 97° 6/26 - Cle…" at bounding box center [436, 196] width 351 height 242
click at [528, 308] on button ">" at bounding box center [526, 308] width 23 height 22
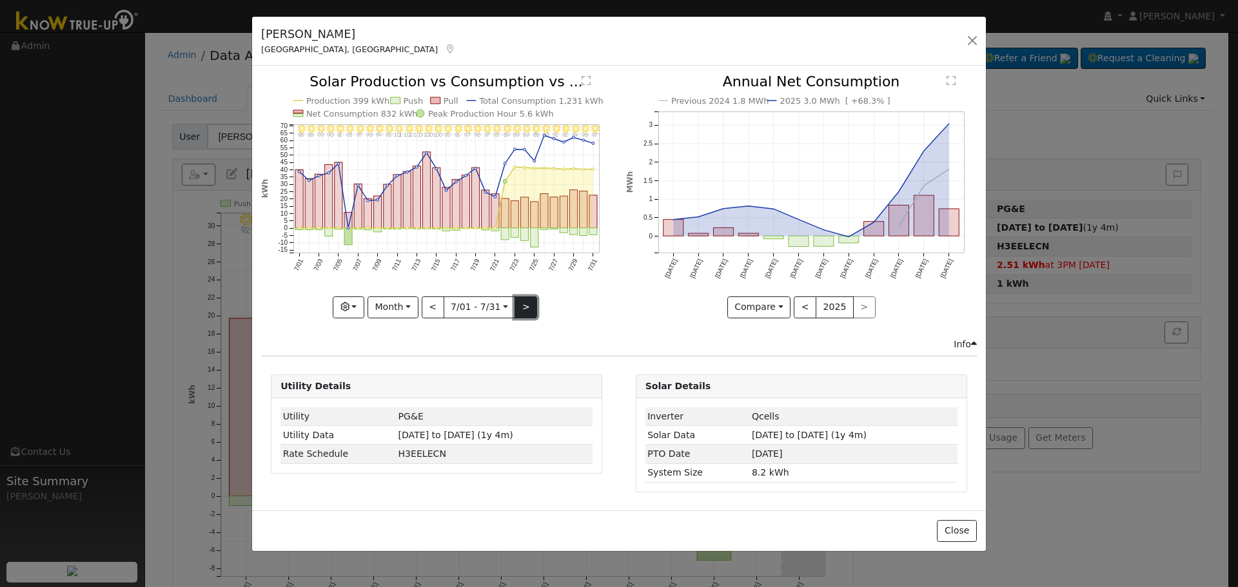
click at [528, 306] on button ">" at bounding box center [526, 308] width 23 height 22
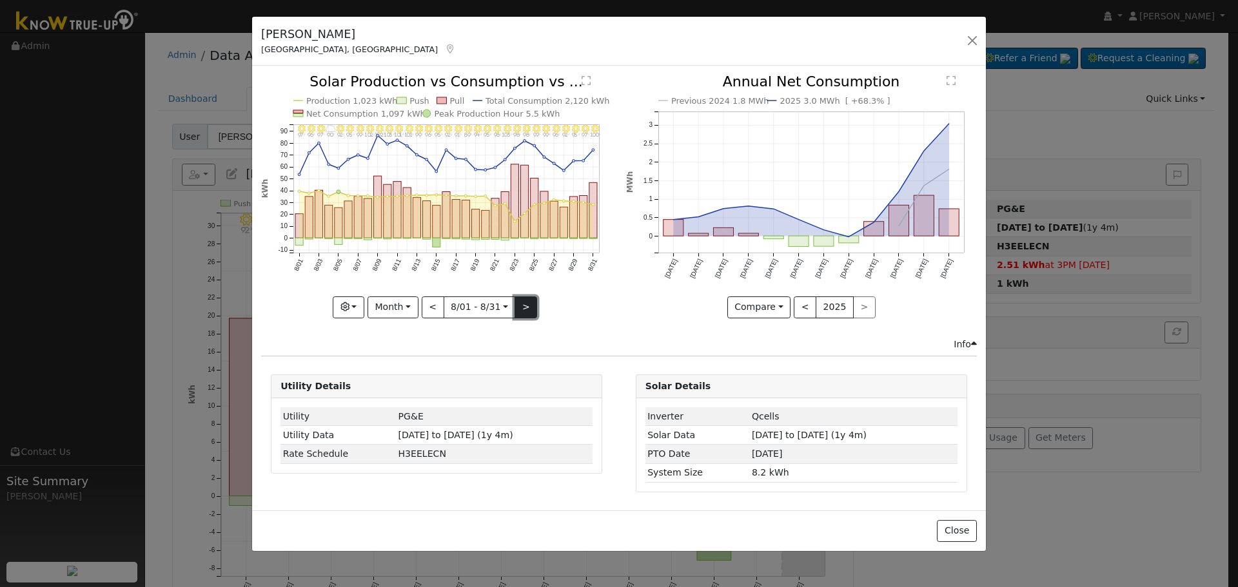
click at [522, 305] on button ">" at bounding box center [526, 308] width 23 height 22
type input "[DATE]"
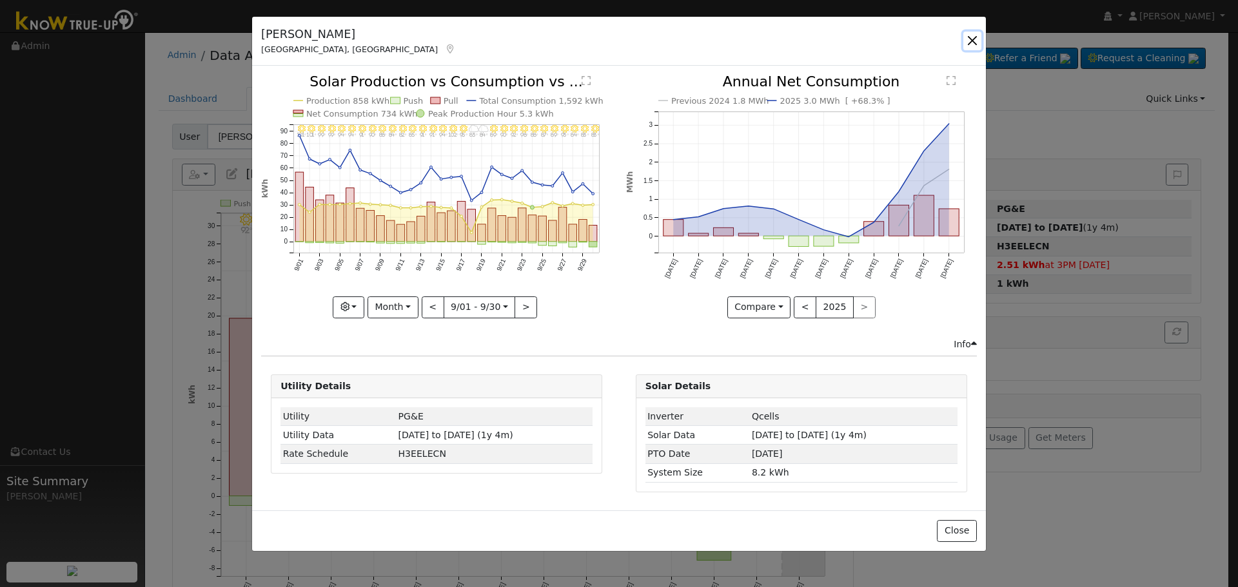
click at [972, 38] on button "button" at bounding box center [972, 41] width 18 height 18
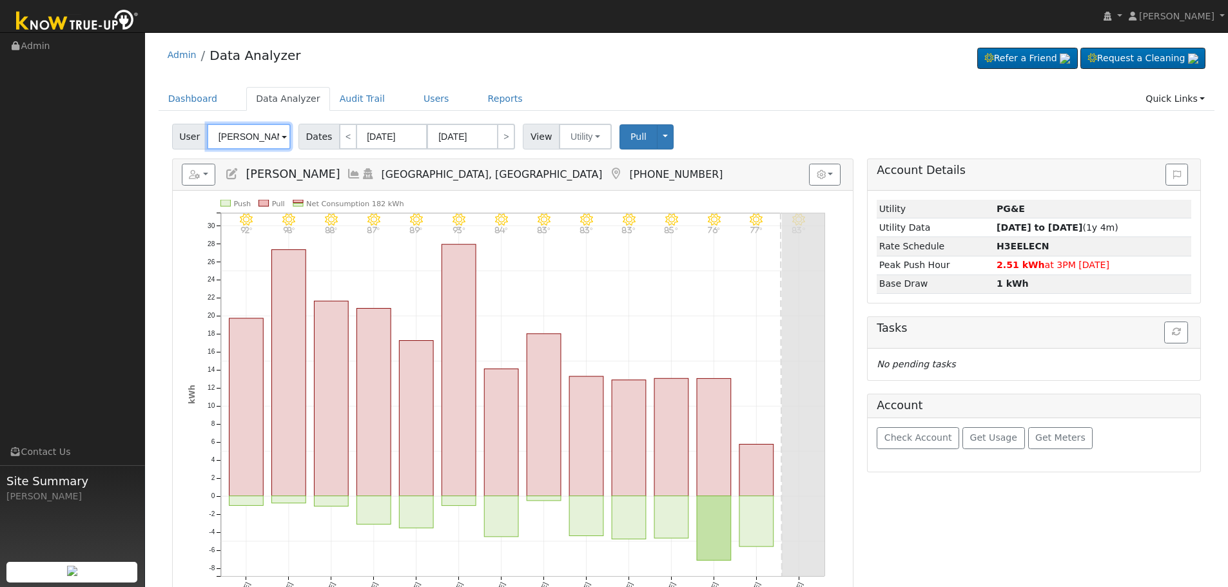
click at [248, 137] on input "[PERSON_NAME]" at bounding box center [249, 137] width 84 height 26
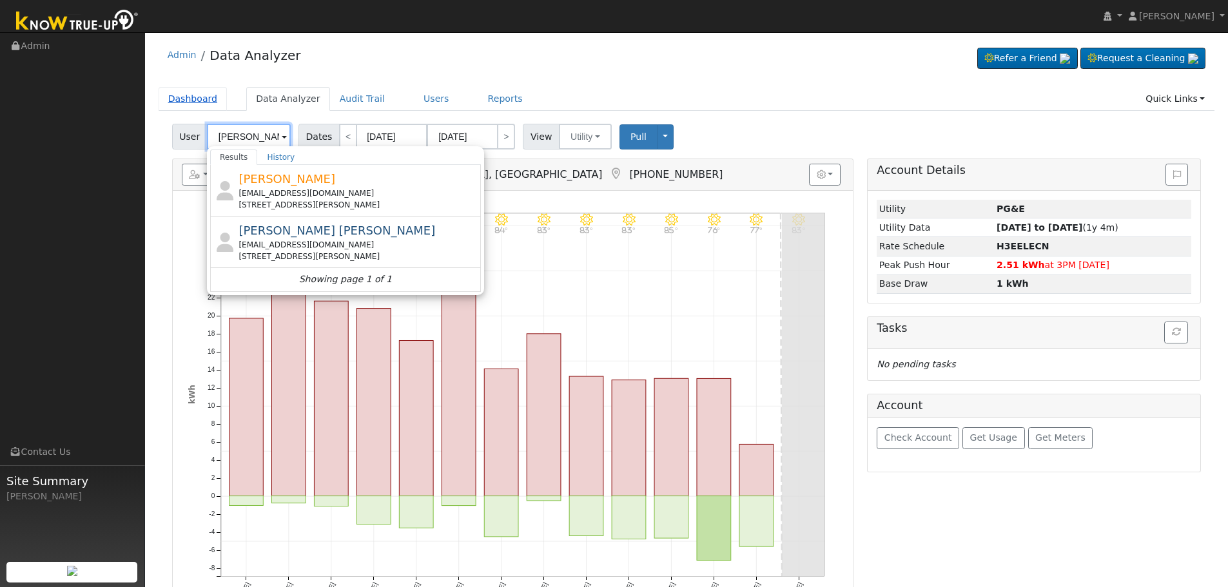
drag, startPoint x: 248, startPoint y: 137, endPoint x: 212, endPoint y: 110, distance: 44.8
drag, startPoint x: 212, startPoint y: 110, endPoint x: 390, endPoint y: 250, distance: 225.5
click at [390, 250] on div "[EMAIL_ADDRESS][DOMAIN_NAME]" at bounding box center [358, 245] width 239 height 12
type input "[PERSON_NAME] [PERSON_NAME]"
